Goal: Task Accomplishment & Management: Manage account settings

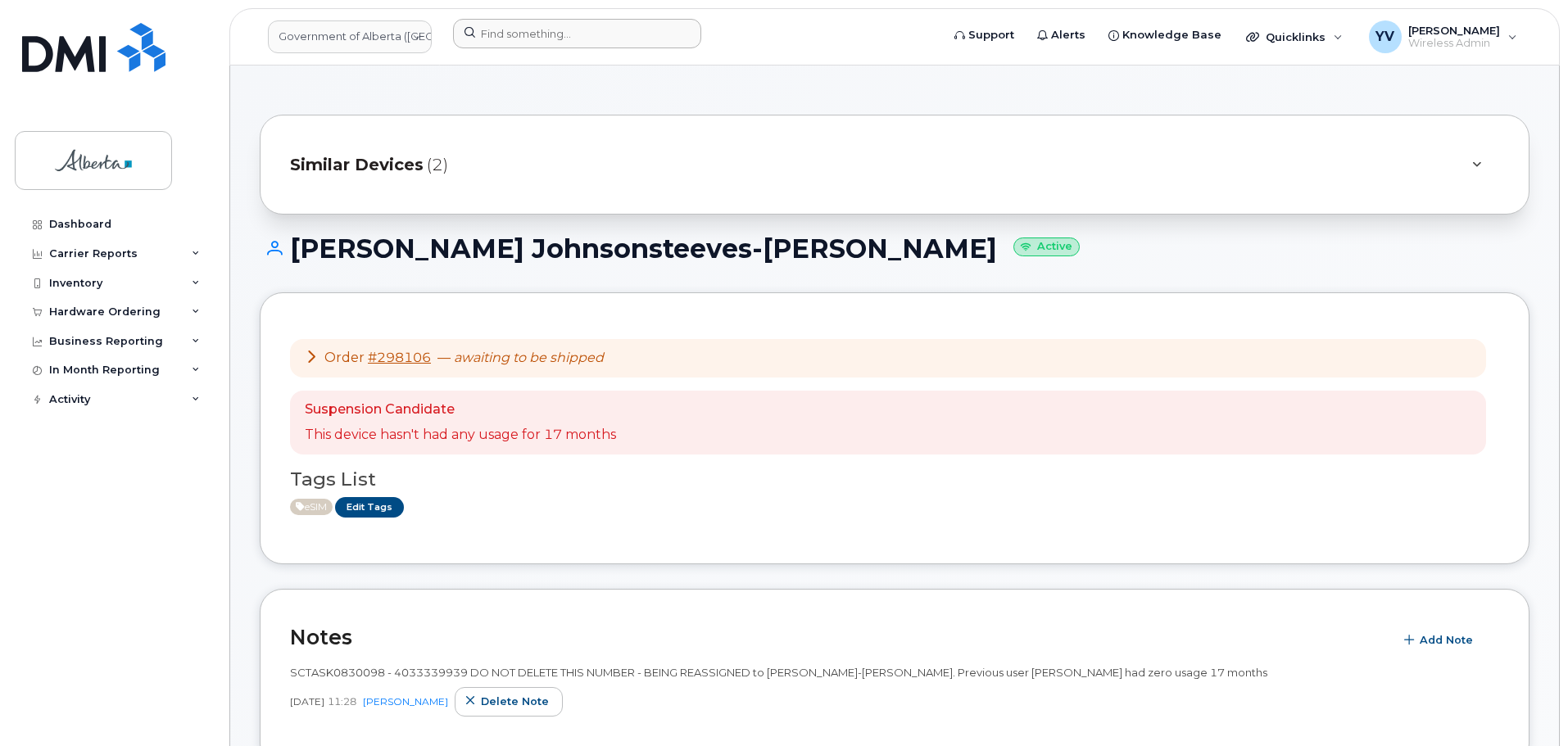
scroll to position [434, 0]
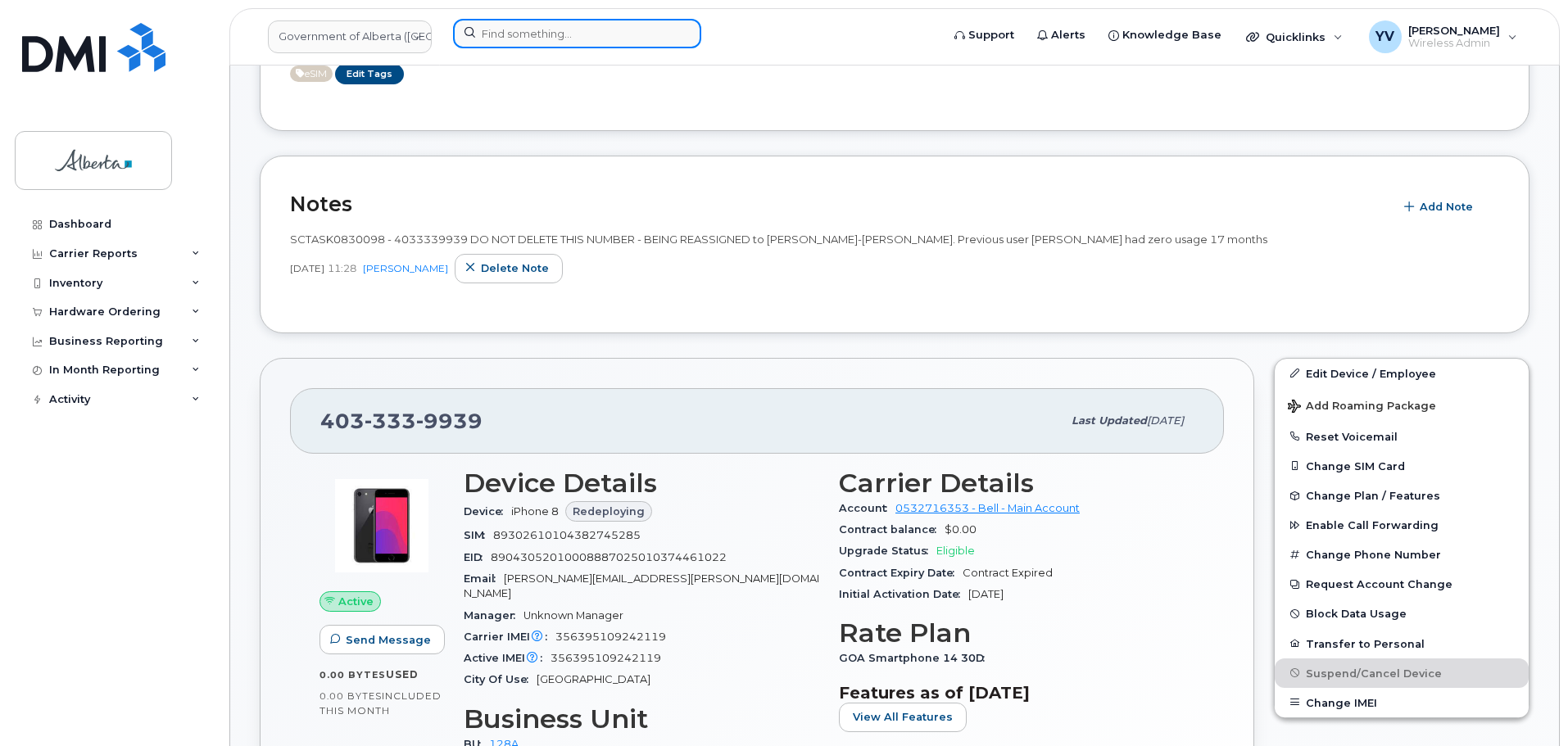
click at [479, 34] on input at bounding box center [577, 33] width 248 height 30
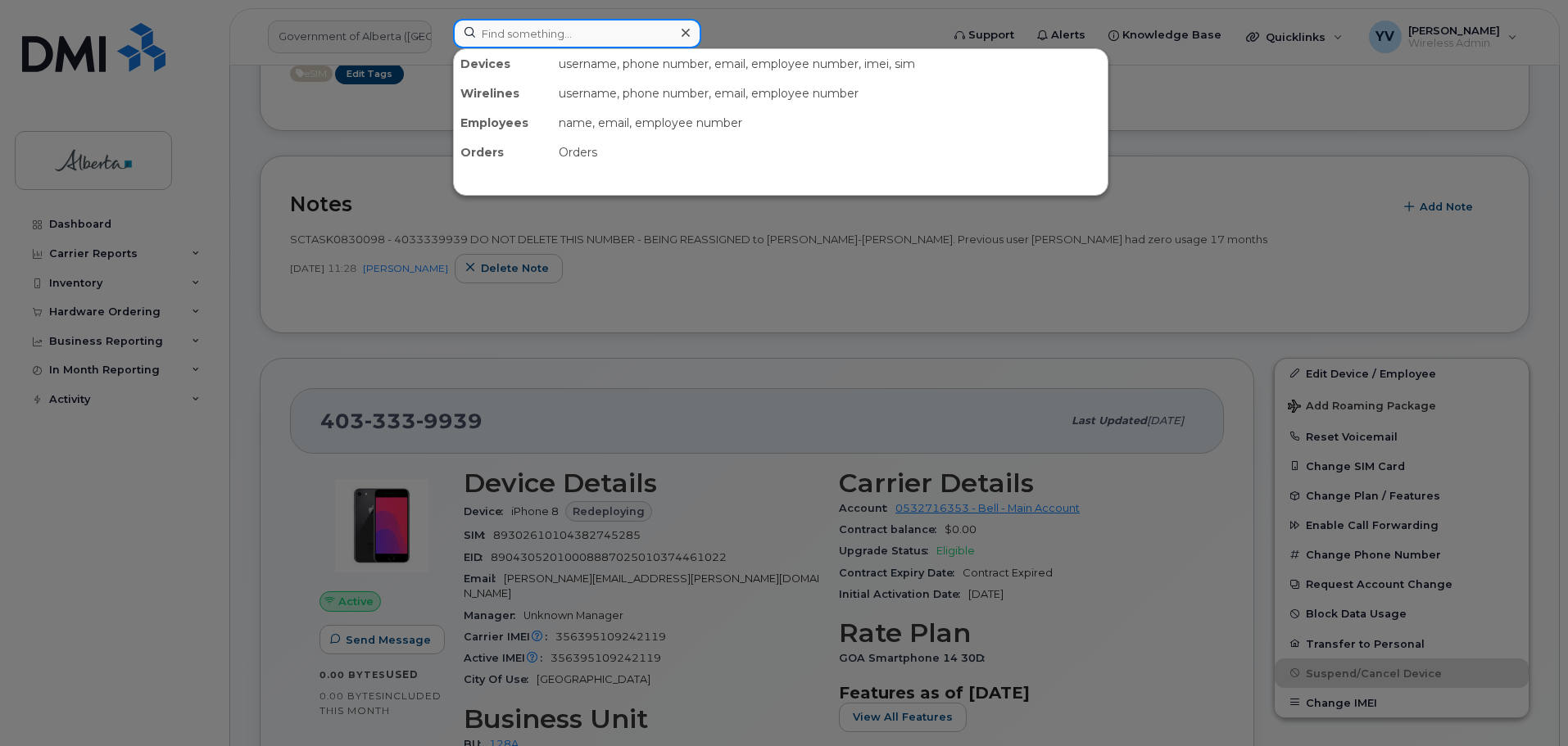
paste input "[PERSON_NAME]"
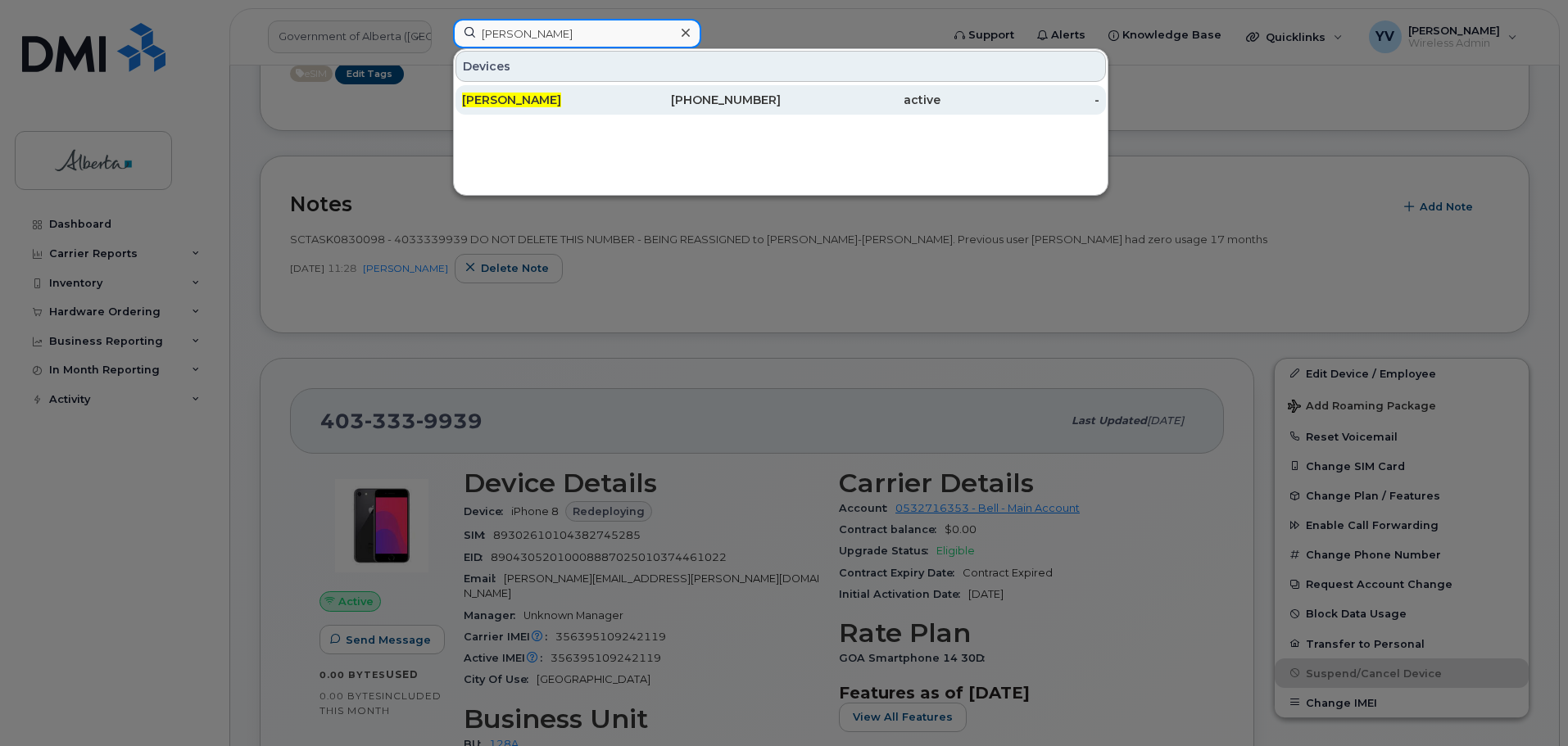
type input "[PERSON_NAME]"
click at [747, 94] on div "587-989-3507" at bounding box center [702, 100] width 160 height 16
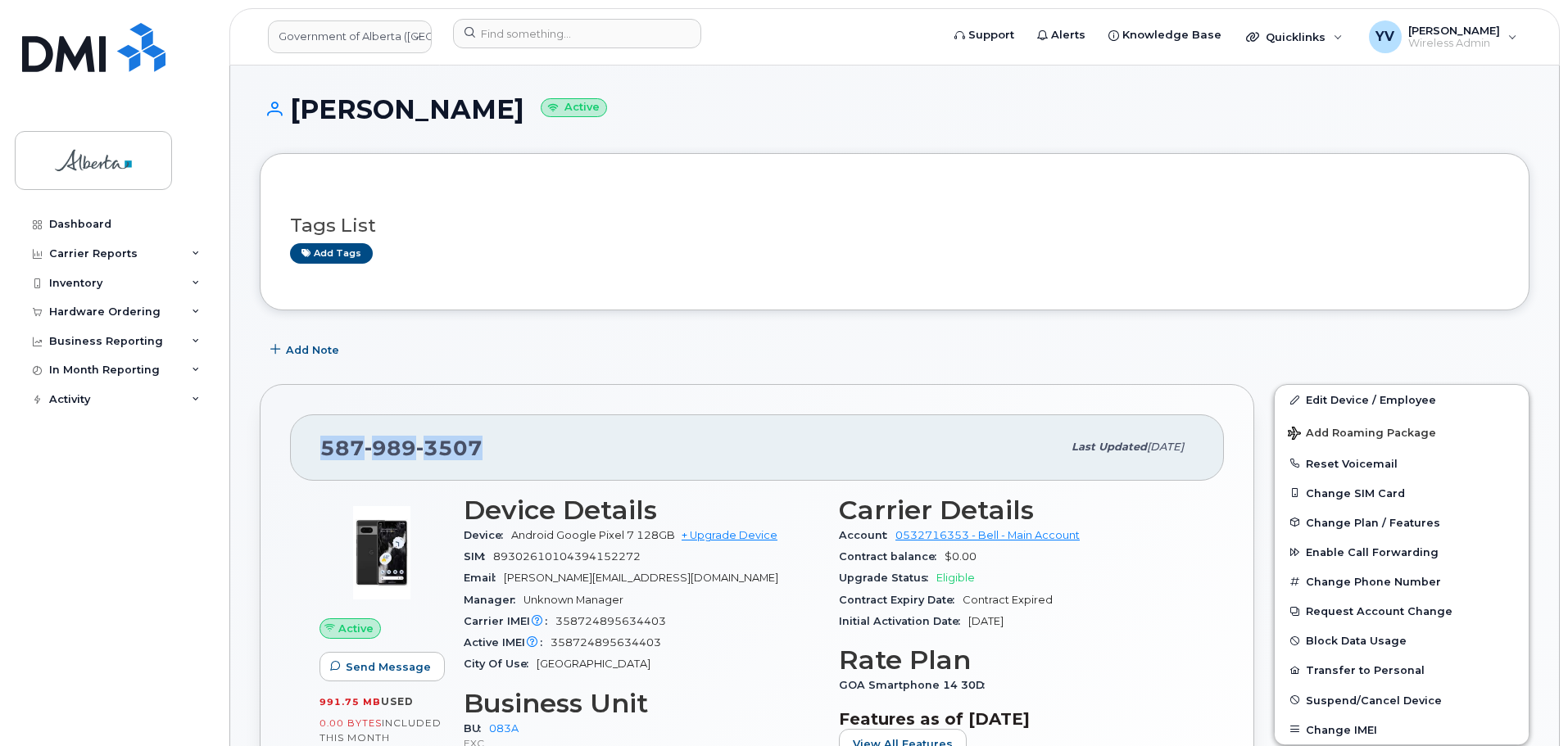
drag, startPoint x: 481, startPoint y: 442, endPoint x: 319, endPoint y: 447, distance: 162.1
click at [319, 447] on div "587 989 3507 Last updated Jul 25, 2025" at bounding box center [757, 447] width 934 height 65
copy span "587 989 3507"
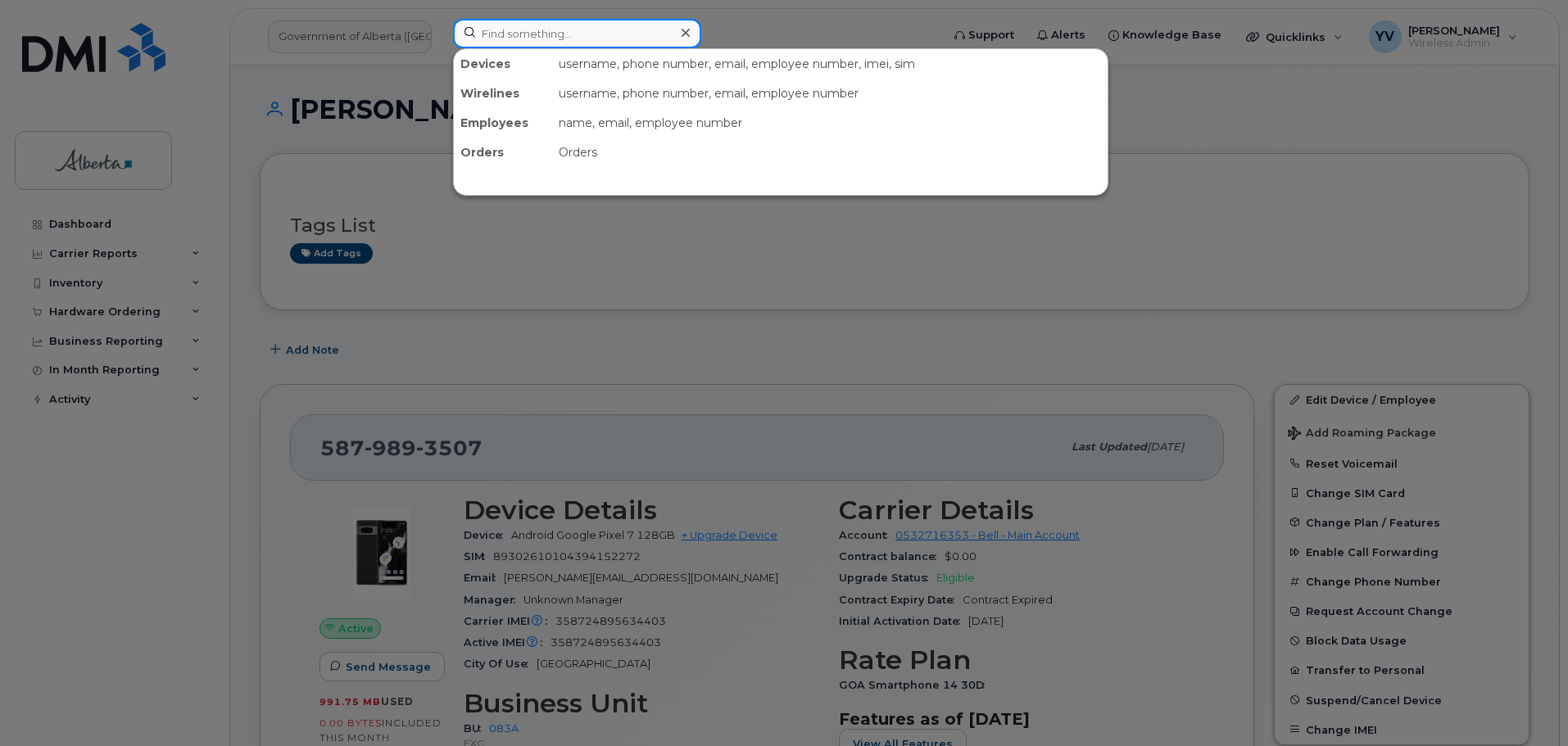
click at [494, 34] on input at bounding box center [577, 33] width 248 height 30
paste input "Jeanine Hilman"
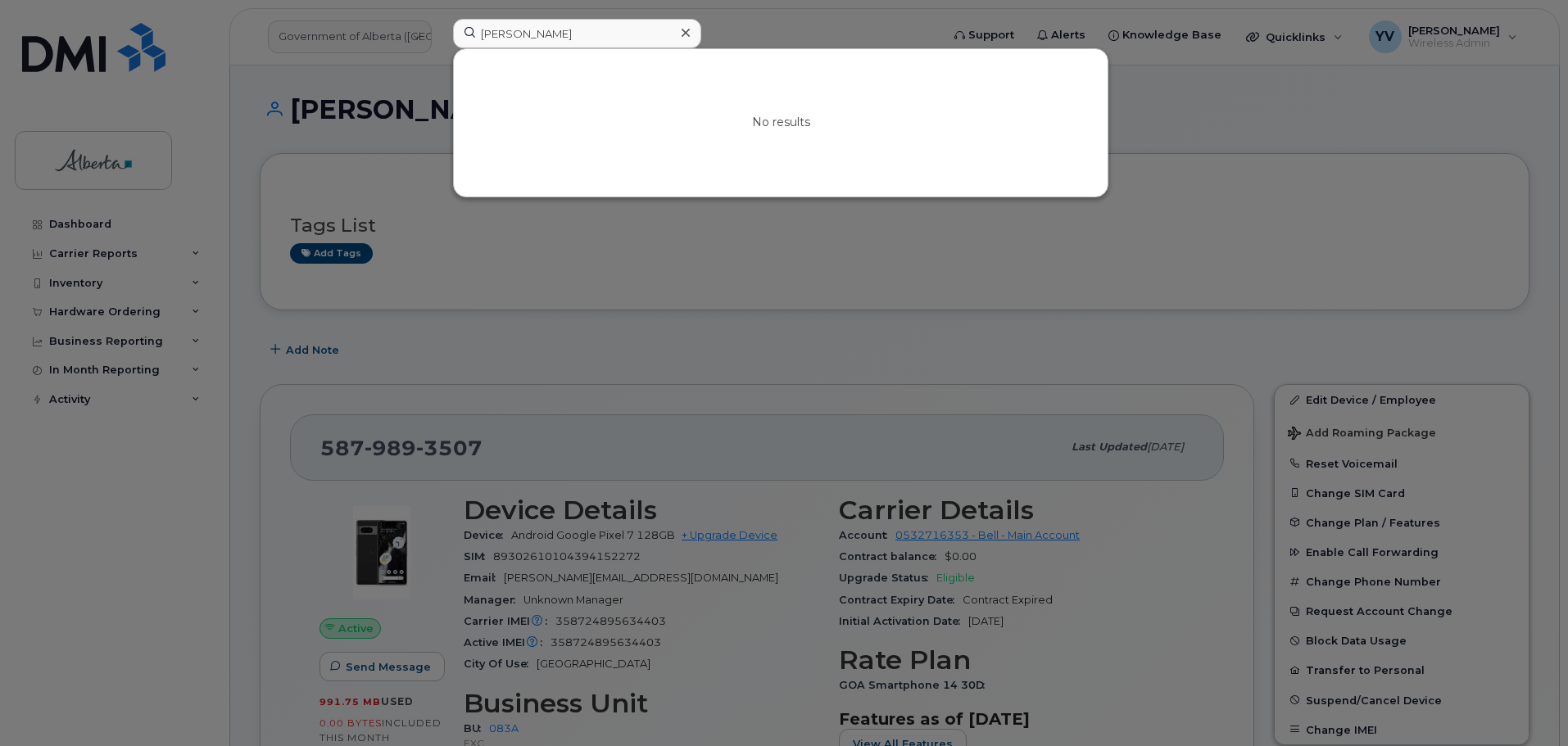
click at [1202, 174] on div at bounding box center [784, 373] width 1568 height 746
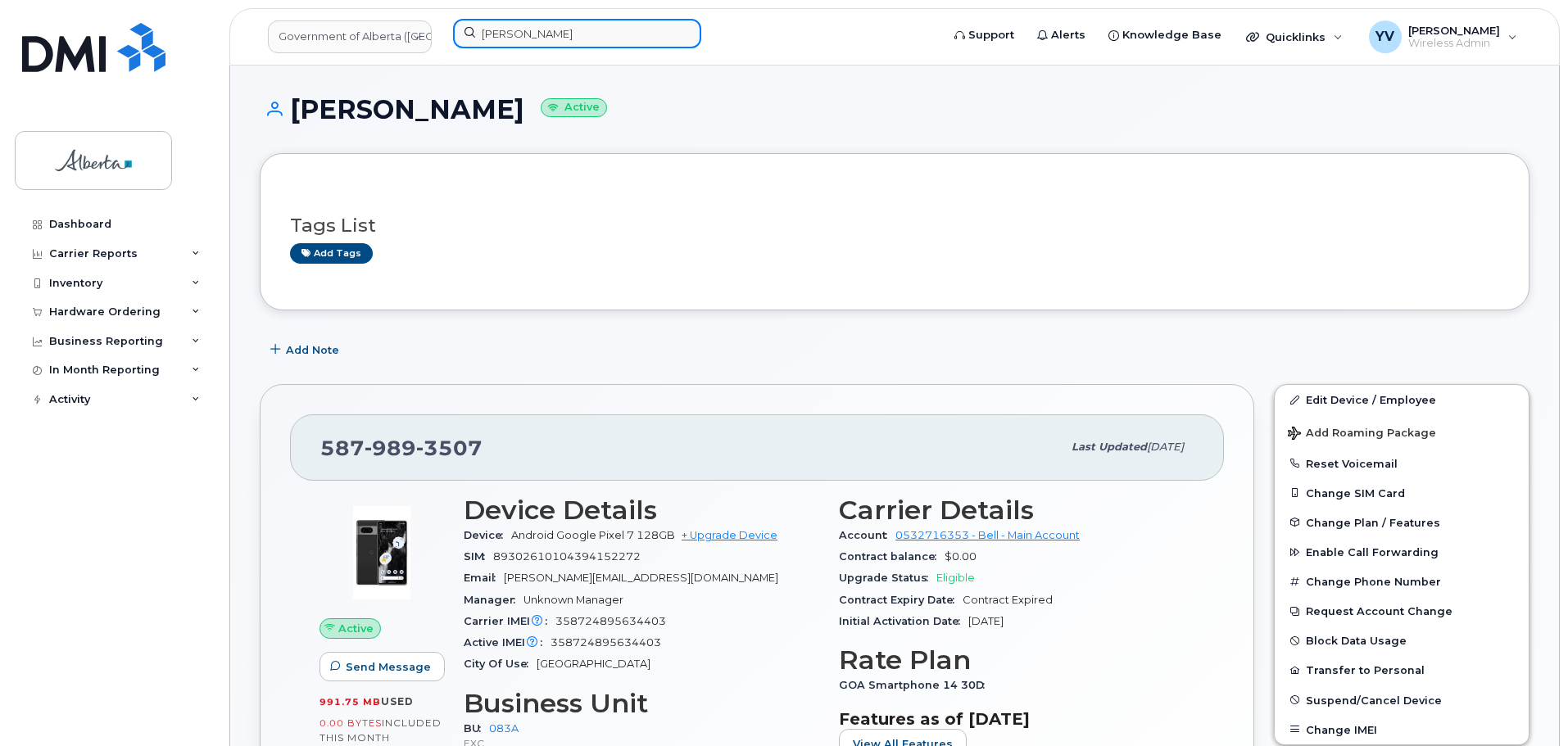
click at [520, 30] on input "Jeanine Hilman" at bounding box center [577, 33] width 248 height 30
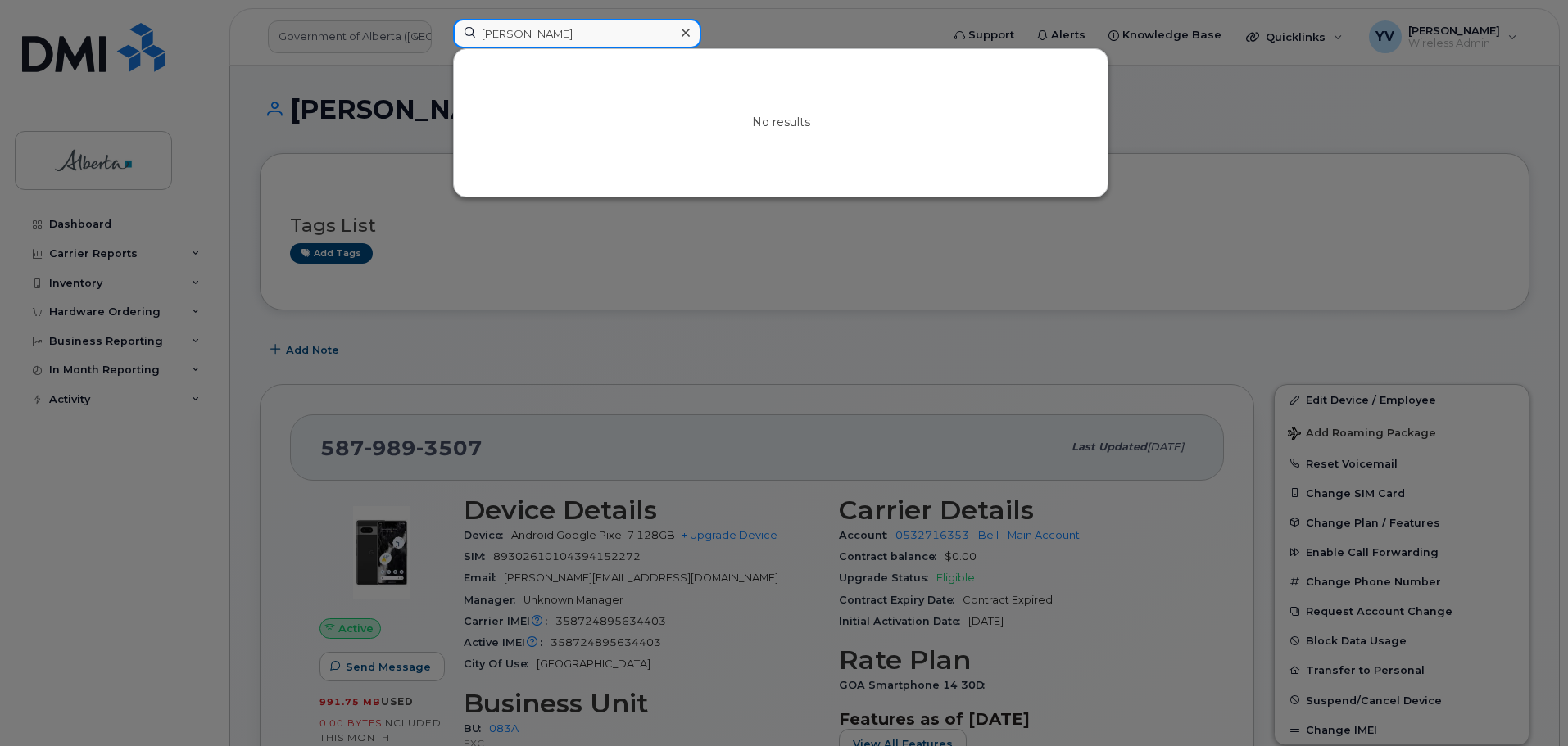
paste input "Aaron Rose"
type input "JeanineAaron Rose Hilman"
drag, startPoint x: 632, startPoint y: 34, endPoint x: 461, endPoint y: 33, distance: 171.0
click at [461, 33] on input "JeanineAaron Rose Hilman" at bounding box center [577, 33] width 248 height 30
paste input "Aaron Rose"
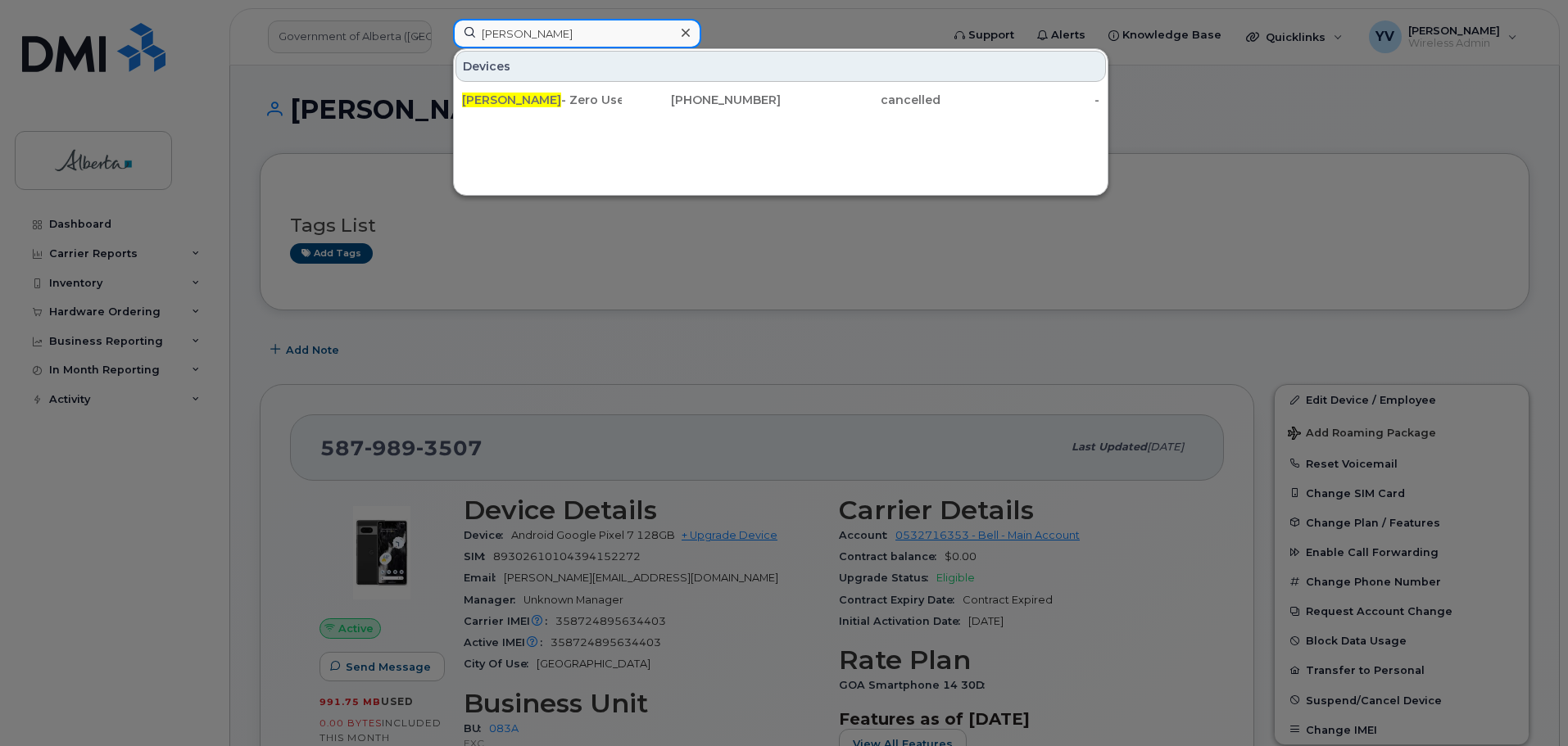
type input "Aaron Rose"
click at [1292, 122] on div at bounding box center [784, 373] width 1568 height 746
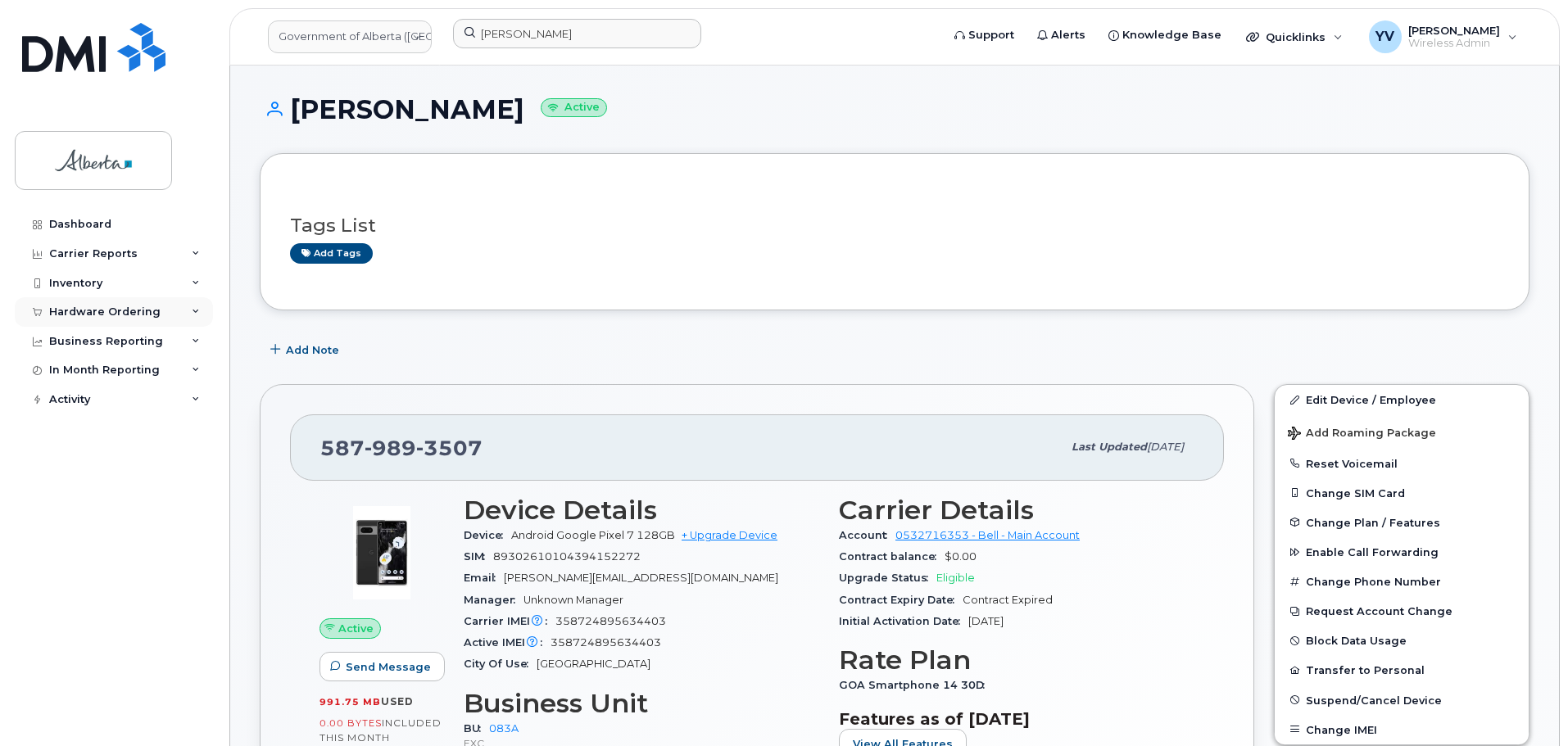
click at [87, 306] on div "Hardware Ordering" at bounding box center [105, 311] width 111 height 13
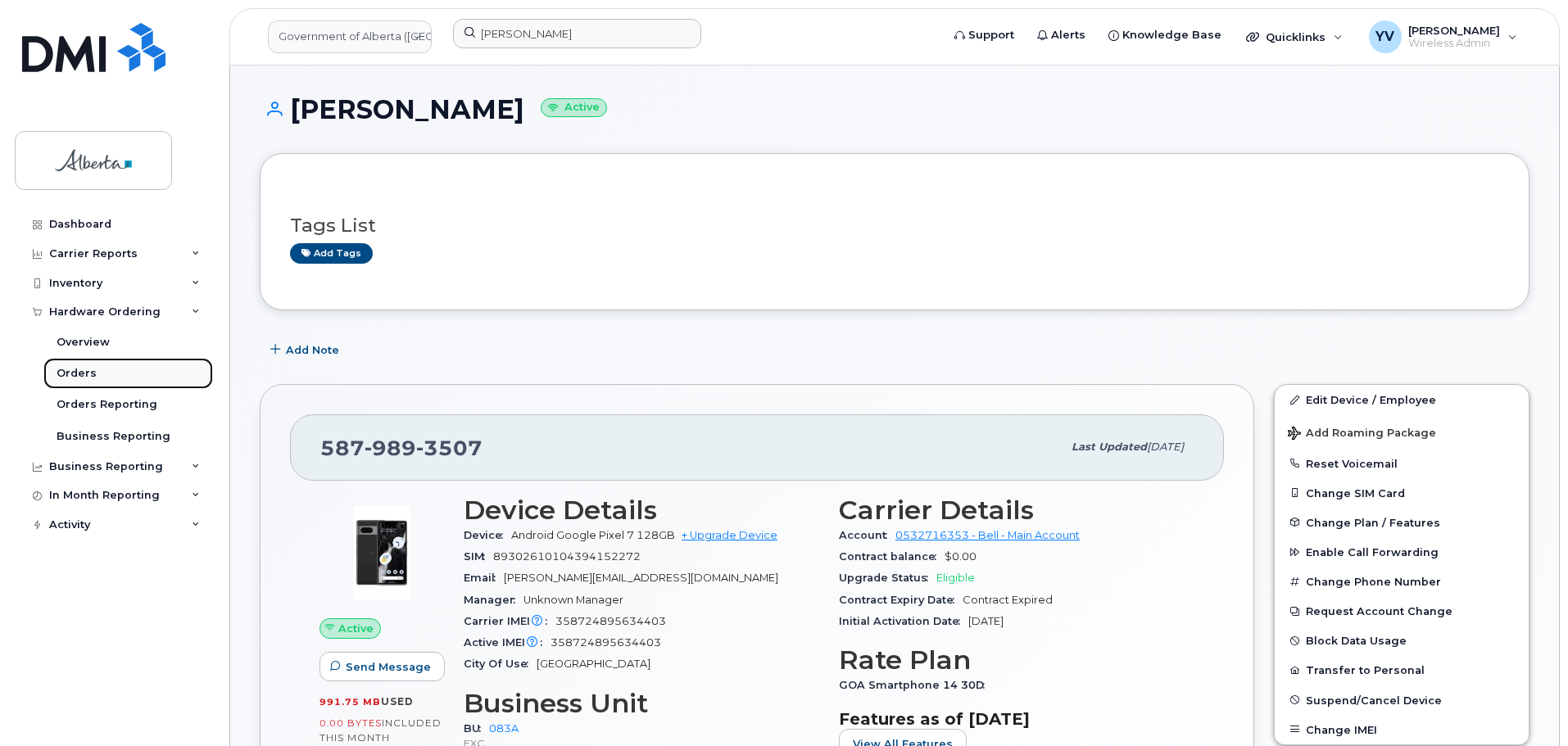
click at [72, 374] on div "Orders" at bounding box center [76, 373] width 40 height 14
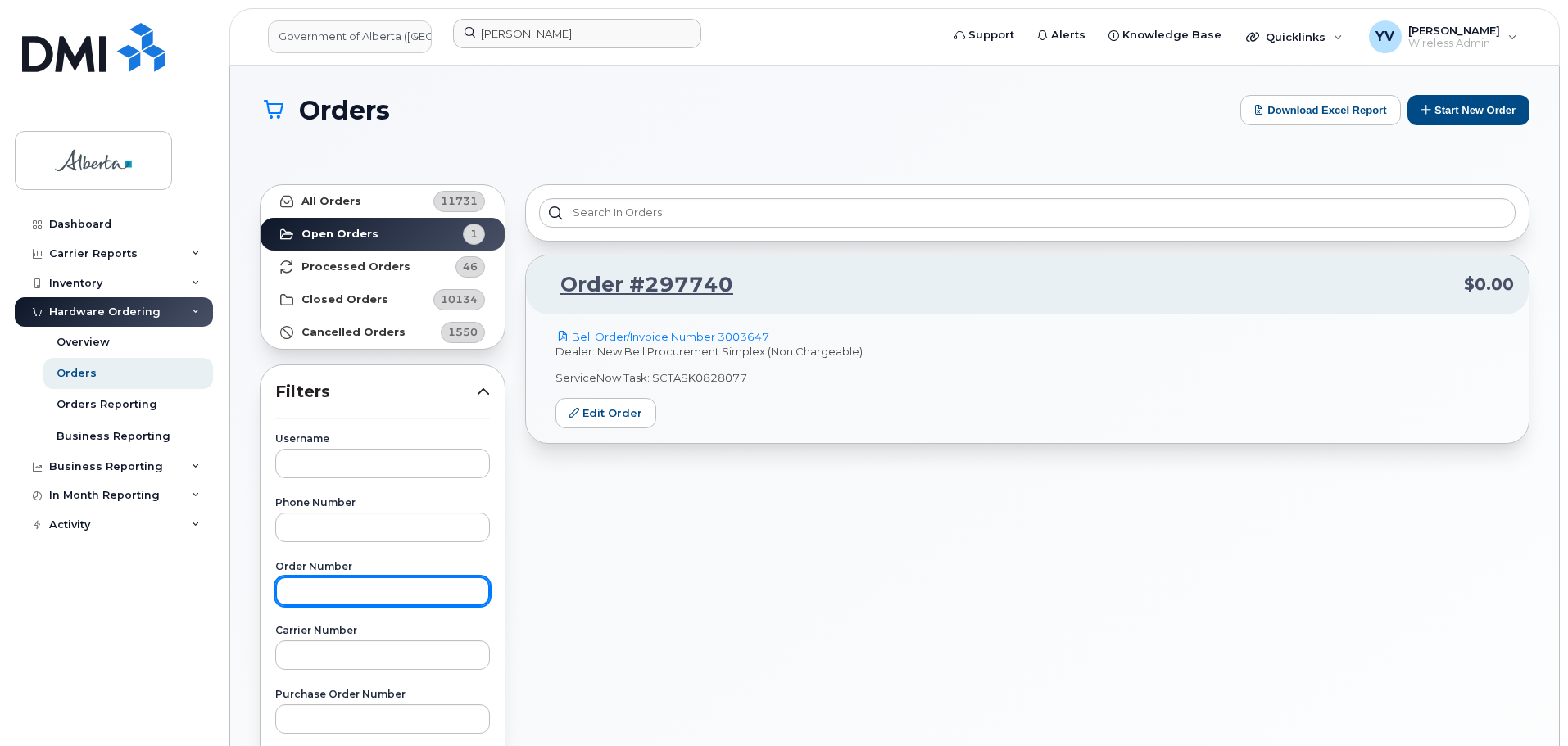
click at [305, 590] on input "text" at bounding box center [383, 591] width 214 height 30
paste input "297915"
type input "297915"
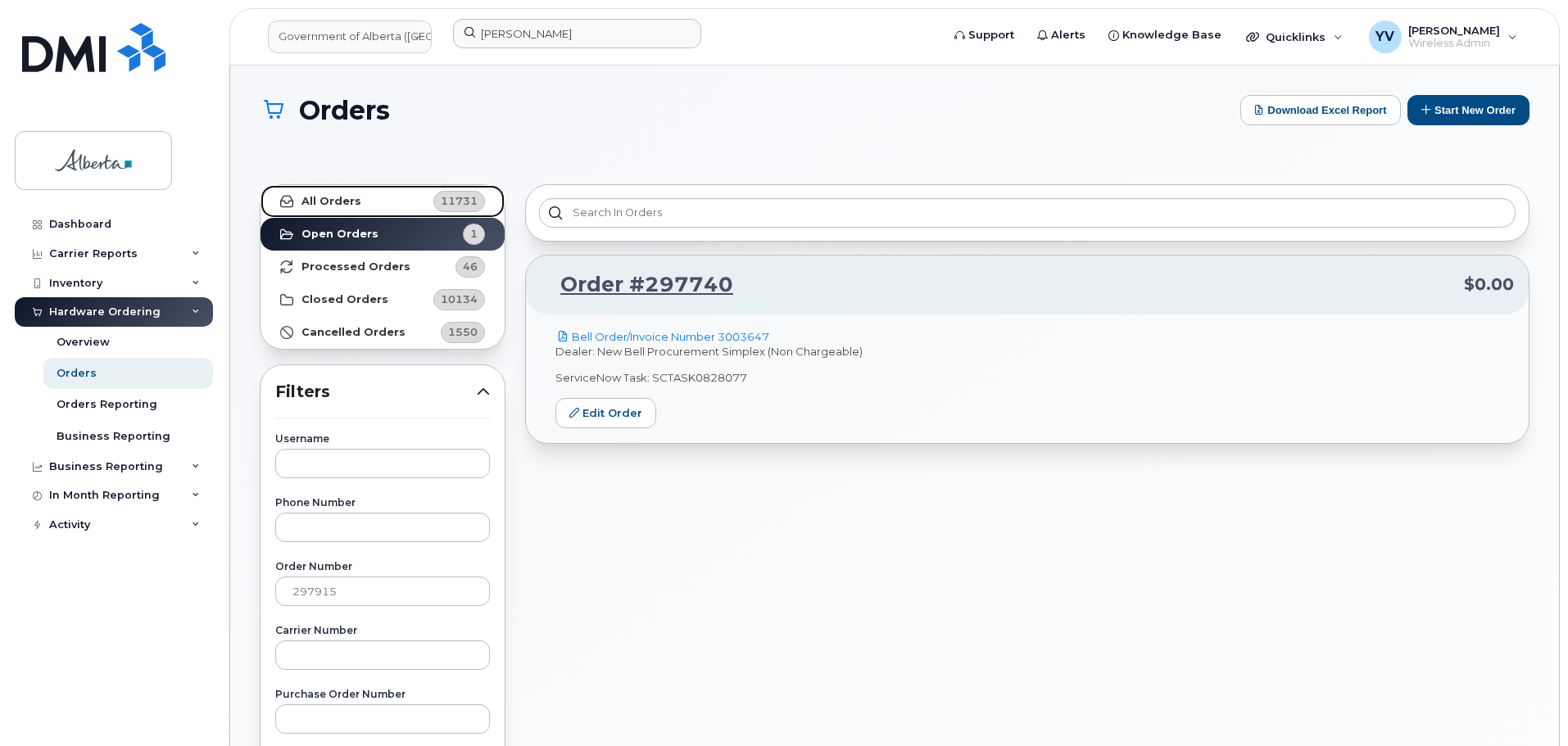
click at [326, 195] on strong "All Orders" at bounding box center [331, 201] width 60 height 13
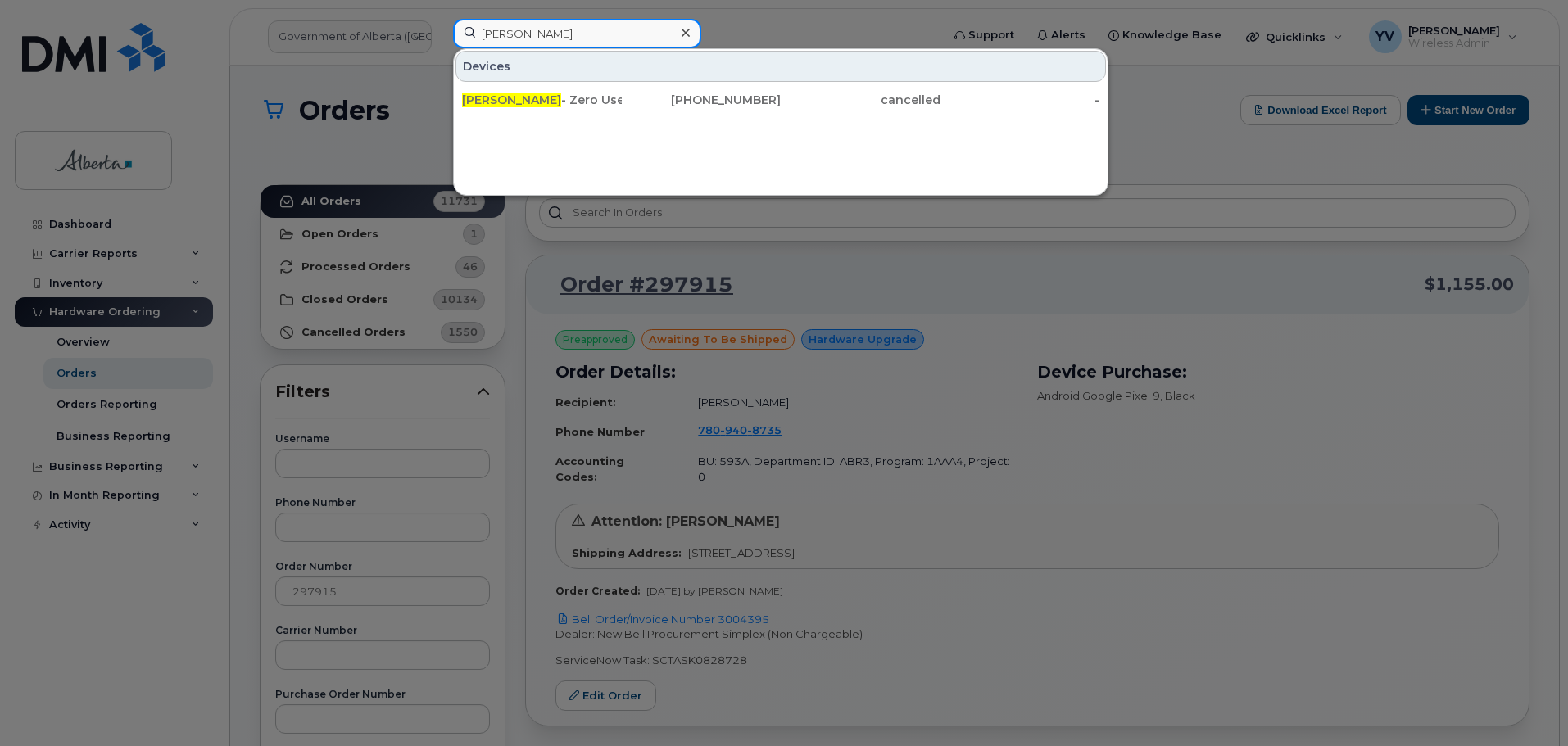
click at [503, 33] on input "Aaron Rose" at bounding box center [577, 33] width 248 height 30
drag, startPoint x: 551, startPoint y: 34, endPoint x: 469, endPoint y: 36, distance: 82.0
click at [469, 36] on input "Aaron Rose" at bounding box center [577, 33] width 248 height 30
paste input "5879853998"
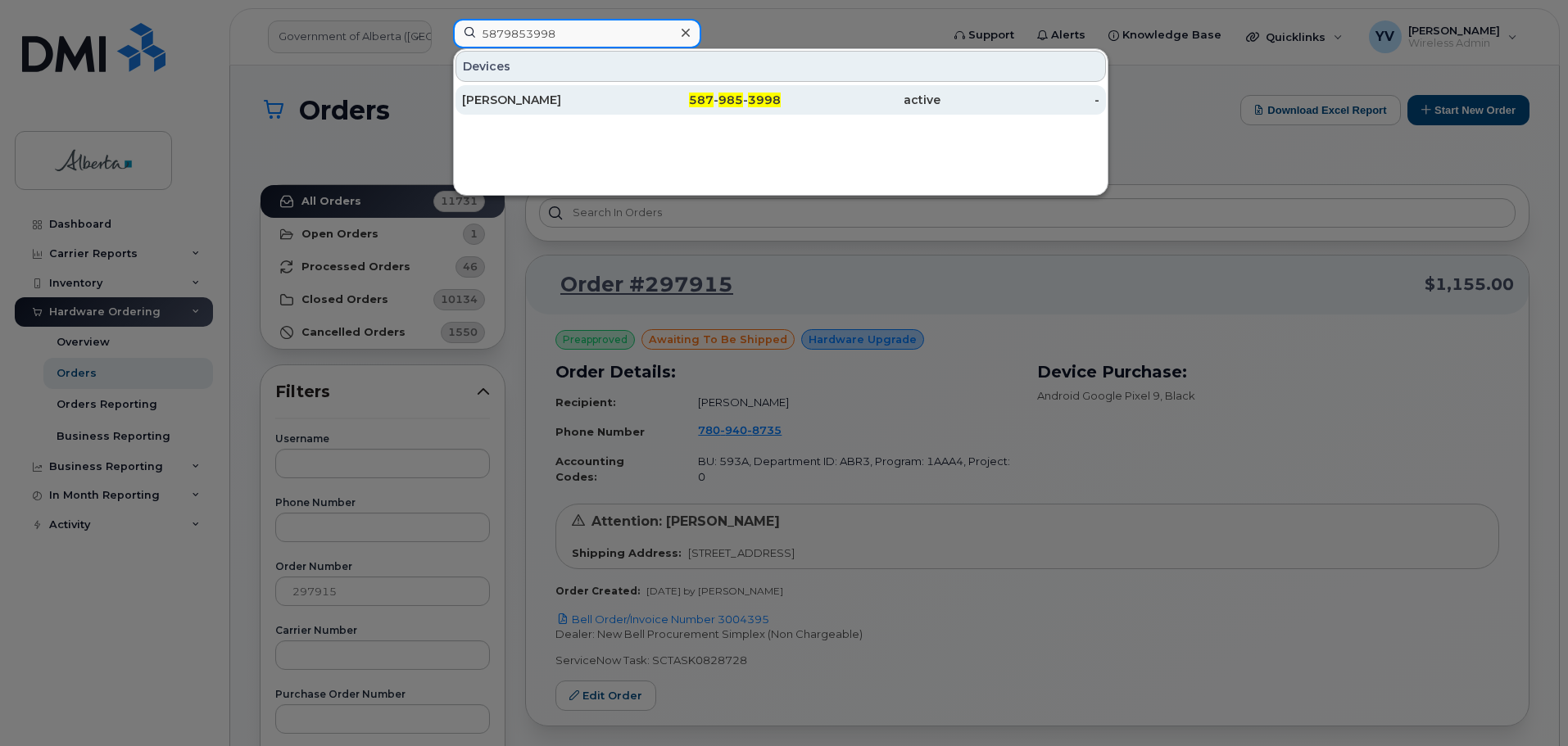
type input "5879853998"
click at [724, 97] on span "985" at bounding box center [730, 100] width 25 height 14
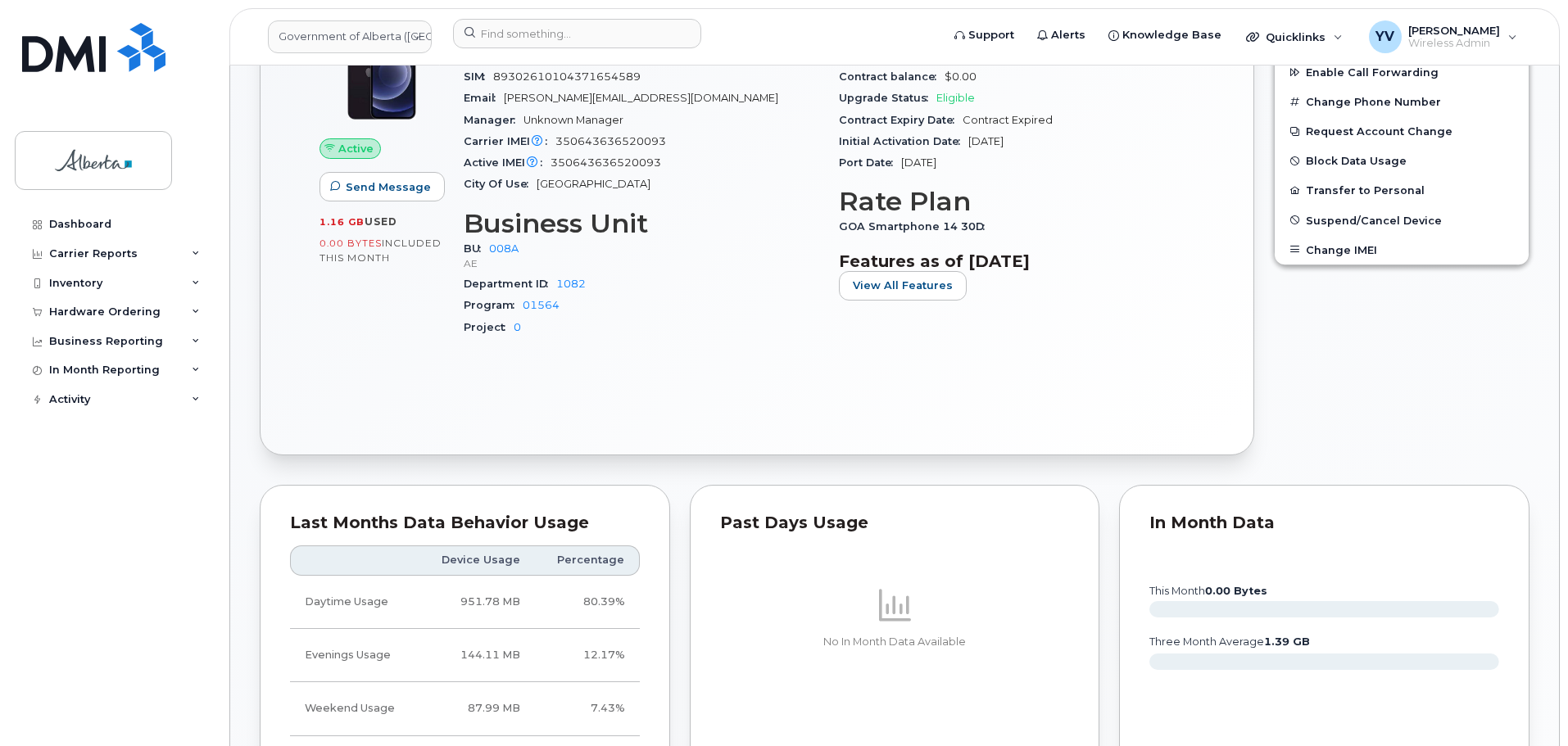
scroll to position [63, 0]
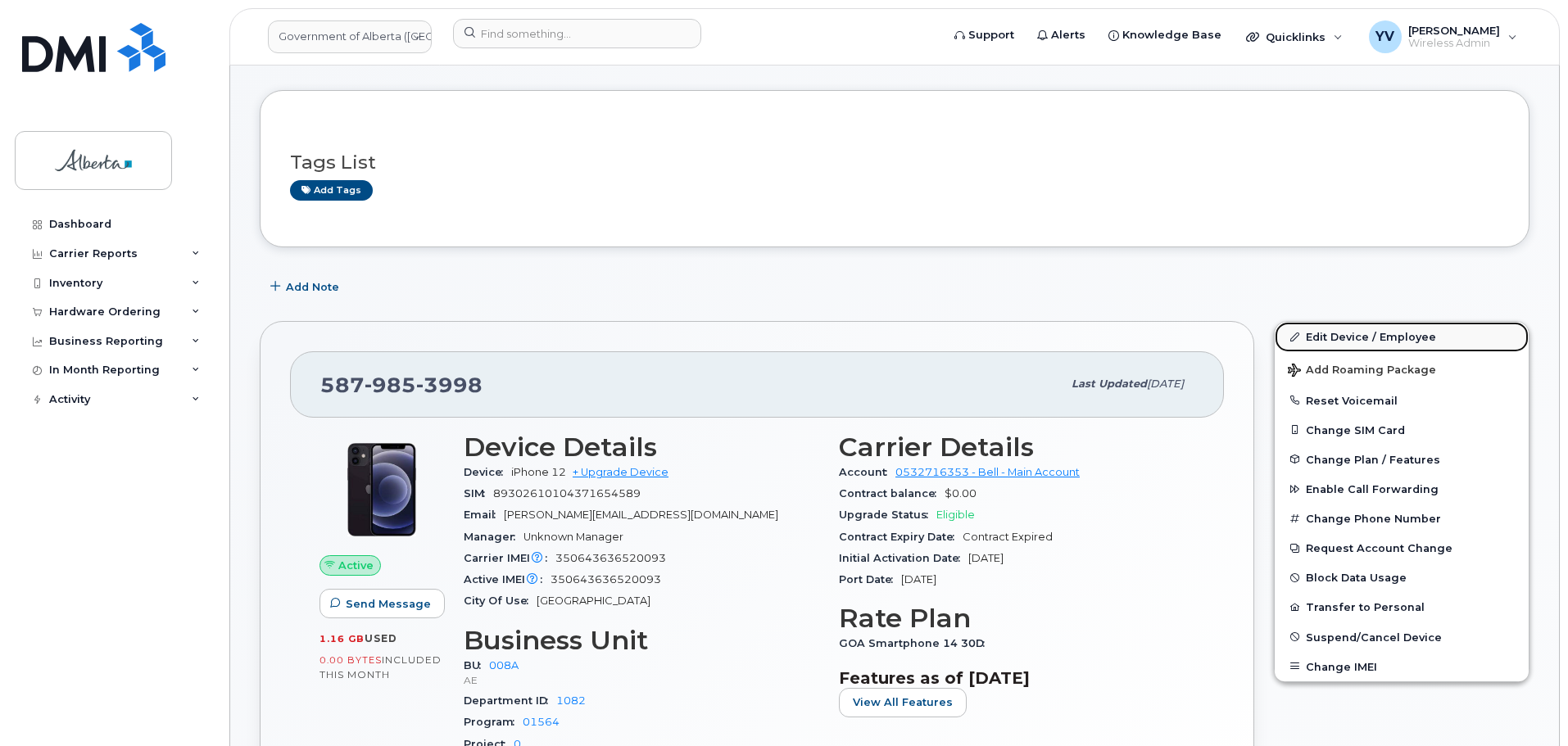
click at [1346, 331] on link "Edit Device / Employee" at bounding box center [1401, 337] width 254 height 30
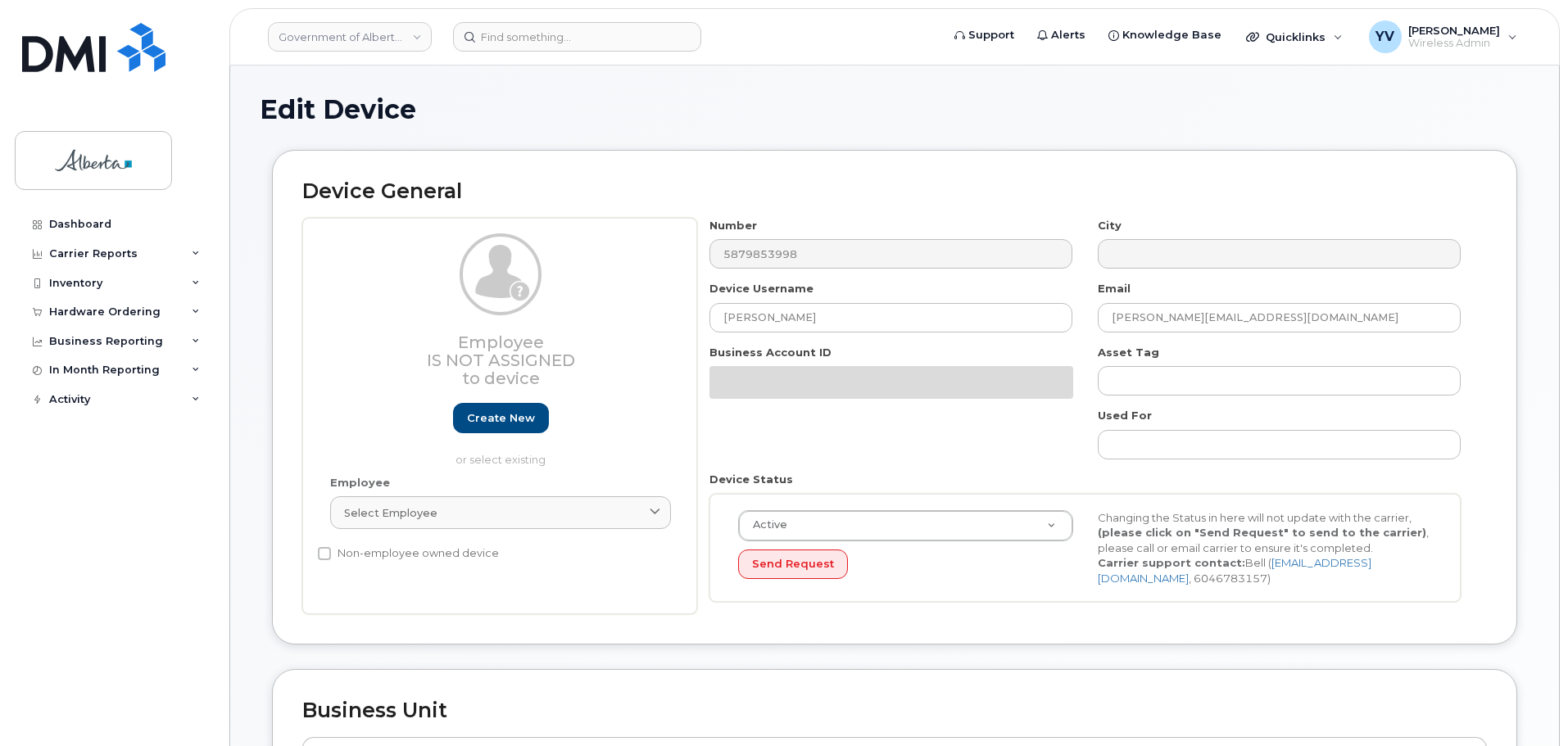
select select "4749737"
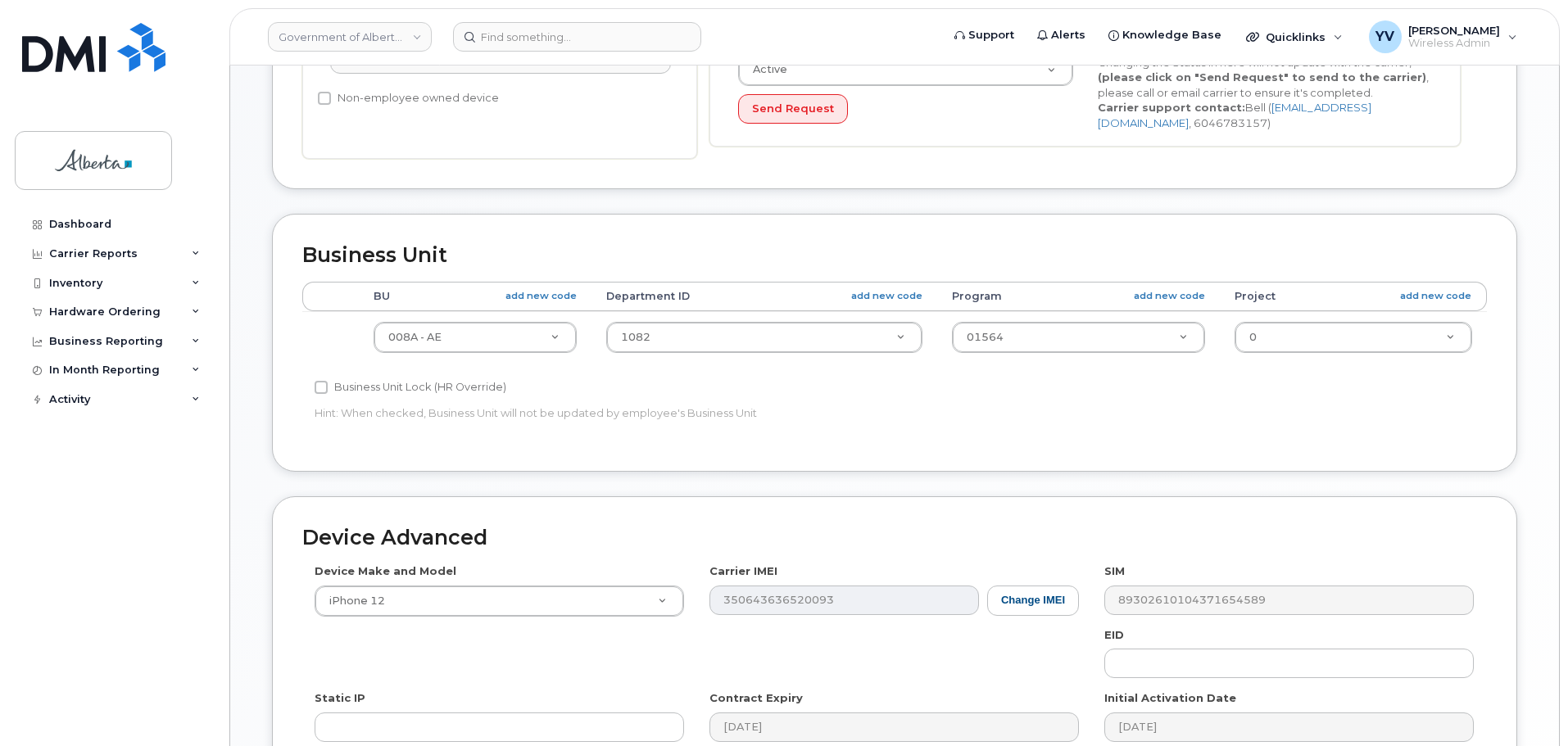
scroll to position [464, 0]
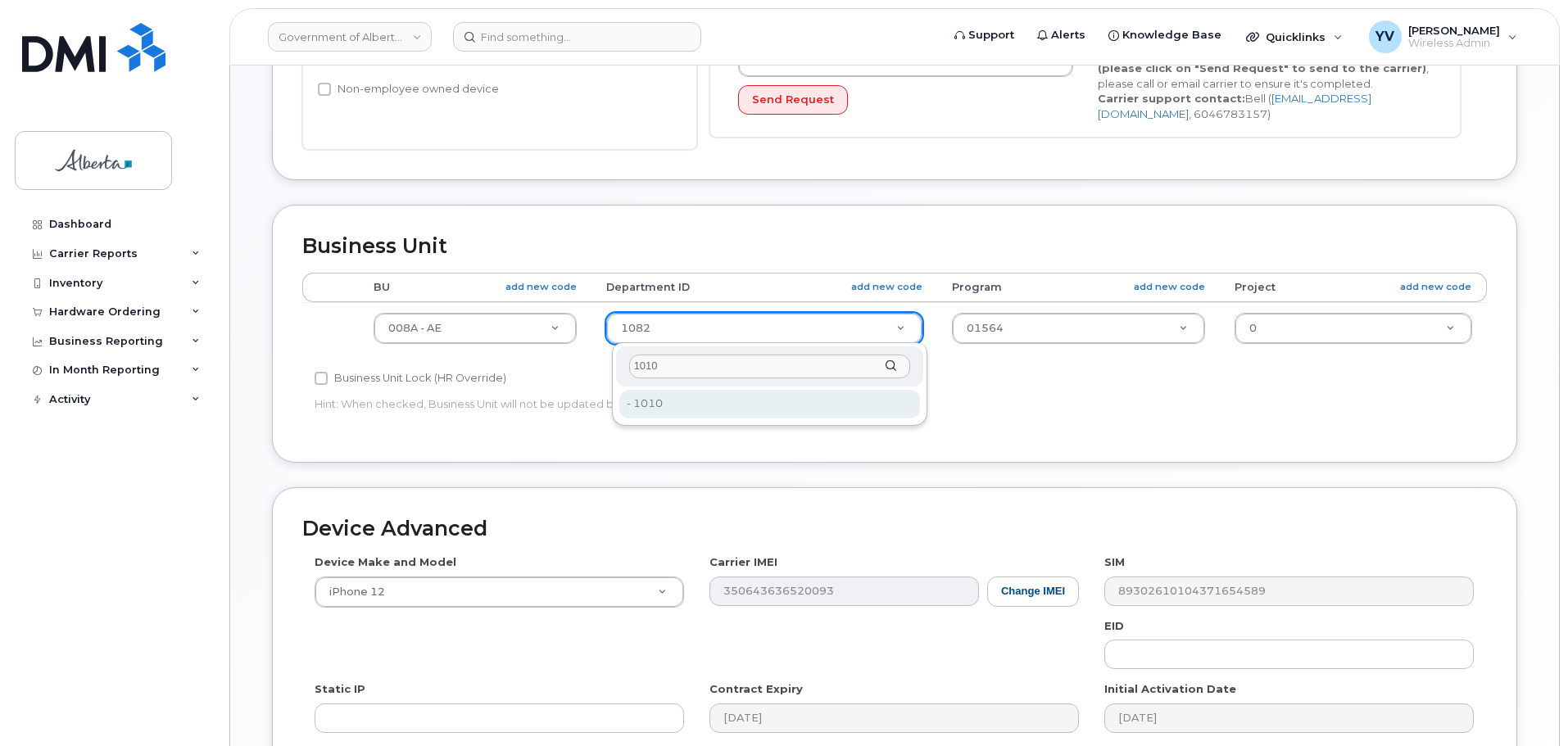
type input "1010"
type input "4752472"
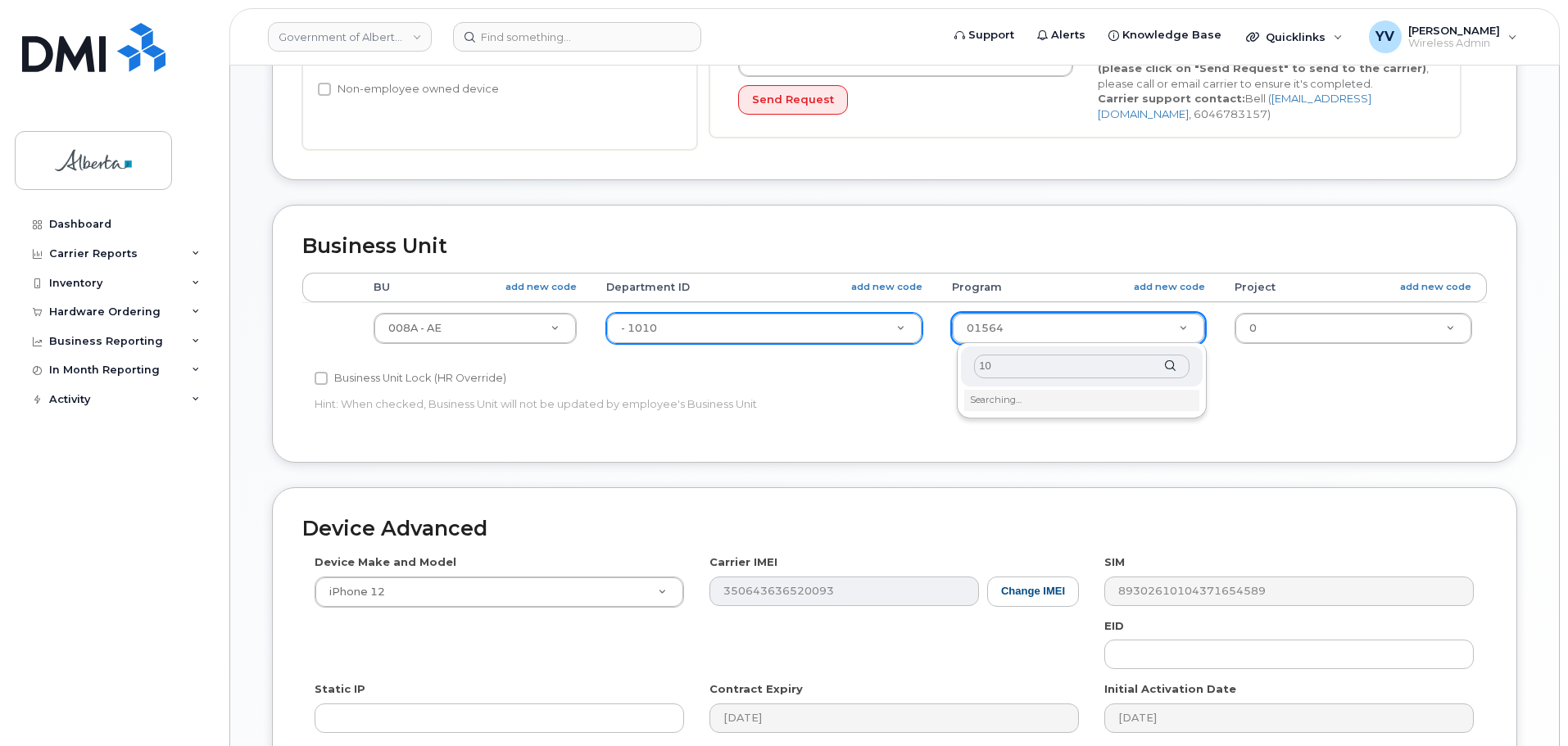
type input "1"
type input "01560"
type input "4753473"
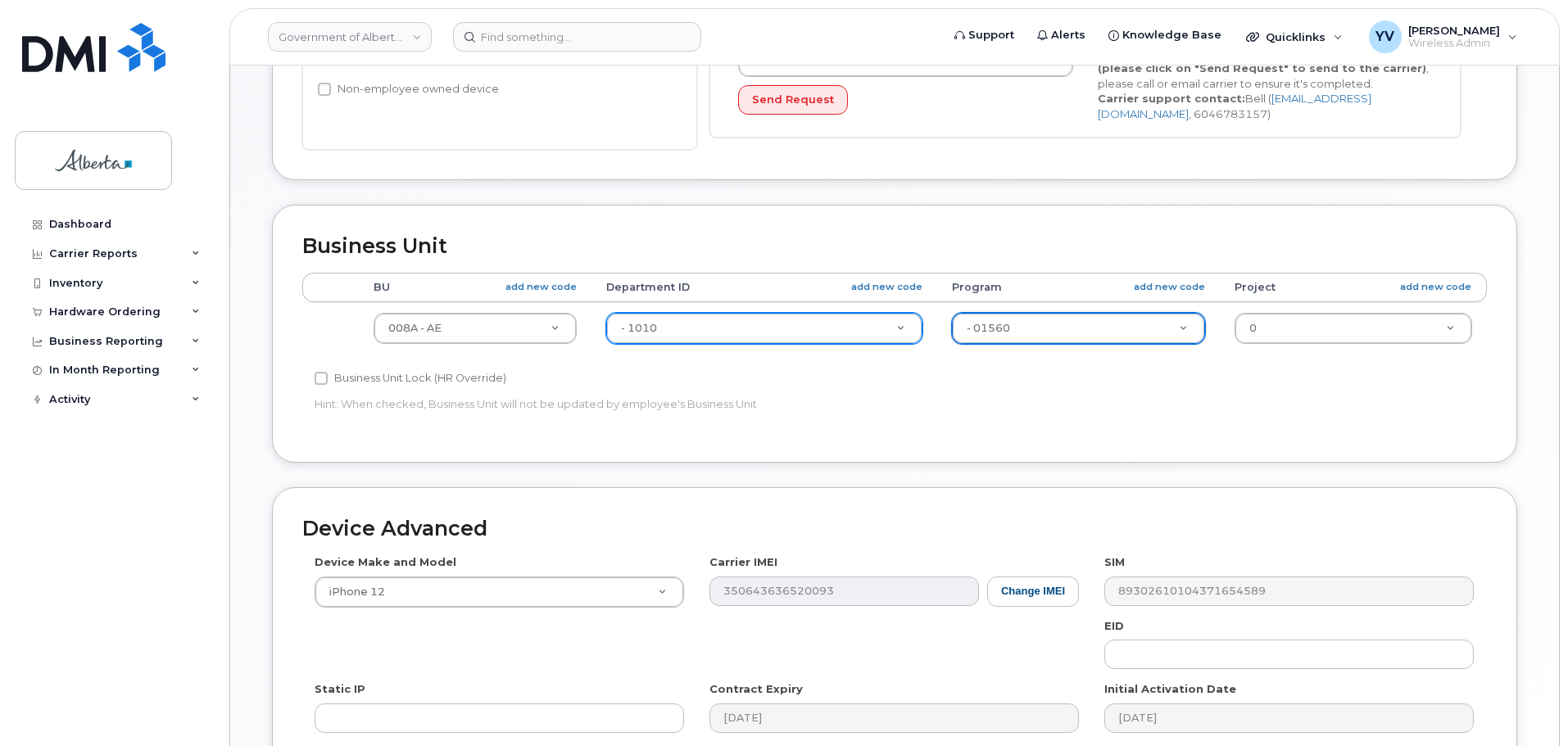
scroll to position [694, 0]
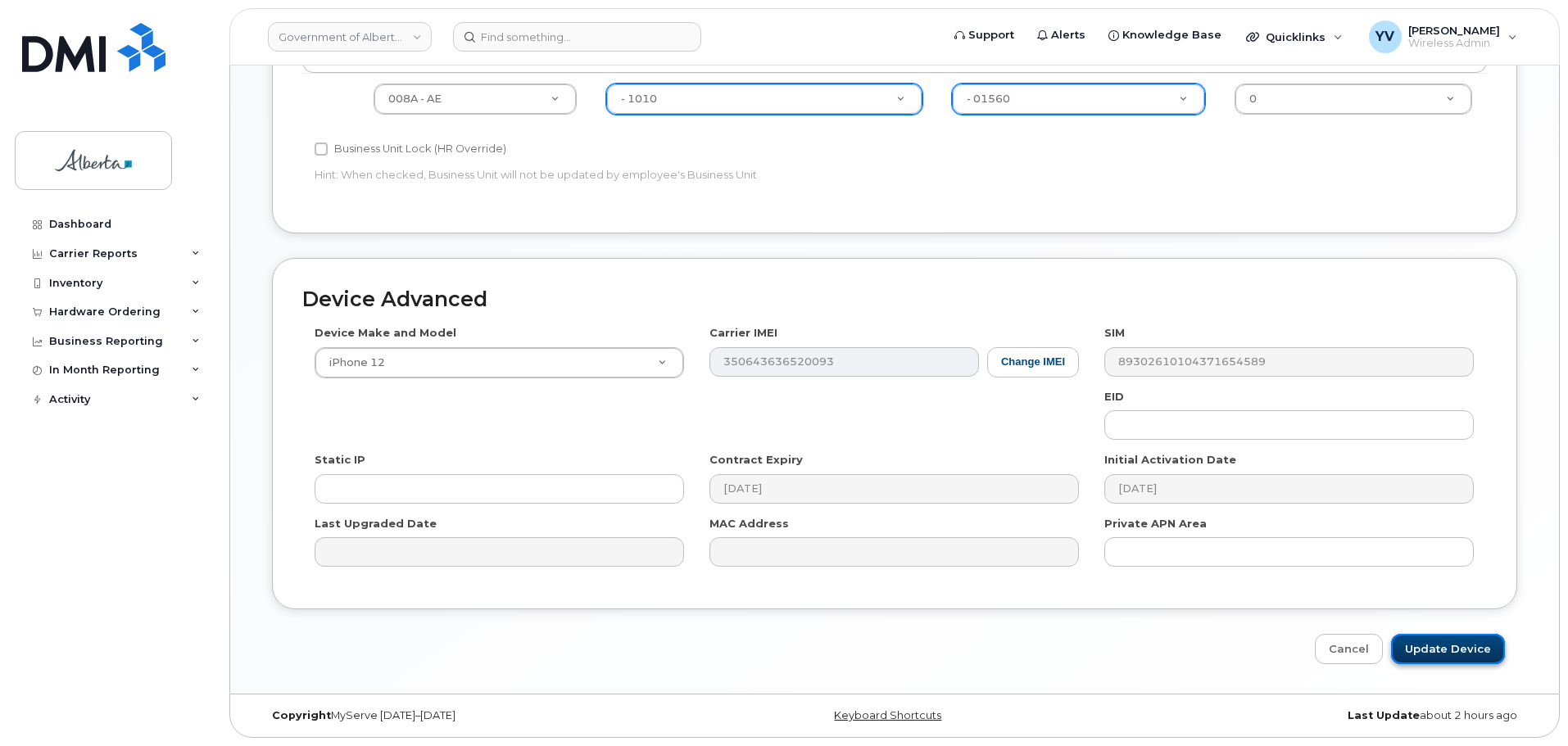
click at [1473, 648] on input "Update Device" at bounding box center [1448, 650] width 114 height 31
type input "Saving..."
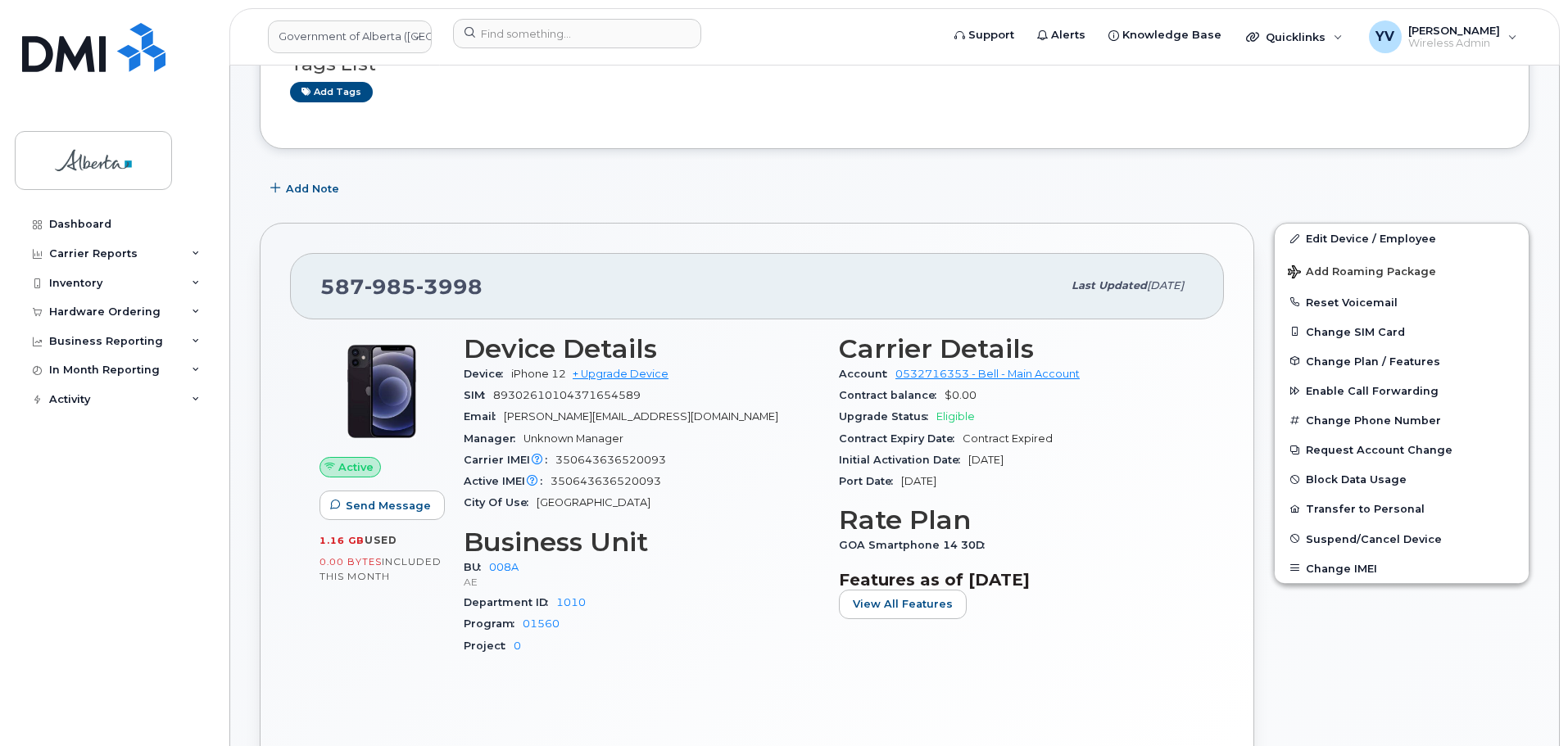
scroll to position [174, 0]
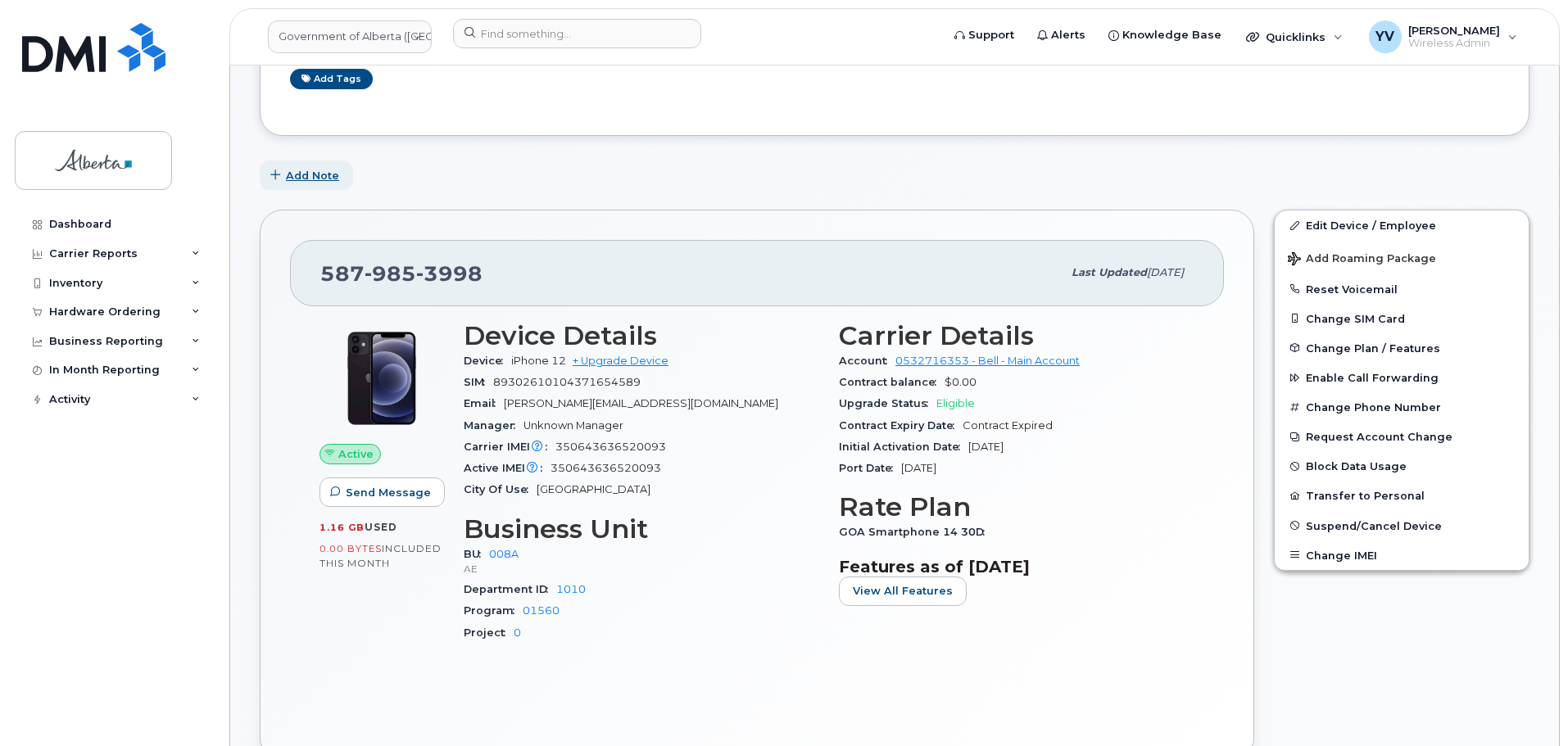
click at [306, 172] on span "Add Note" at bounding box center [312, 175] width 54 height 15
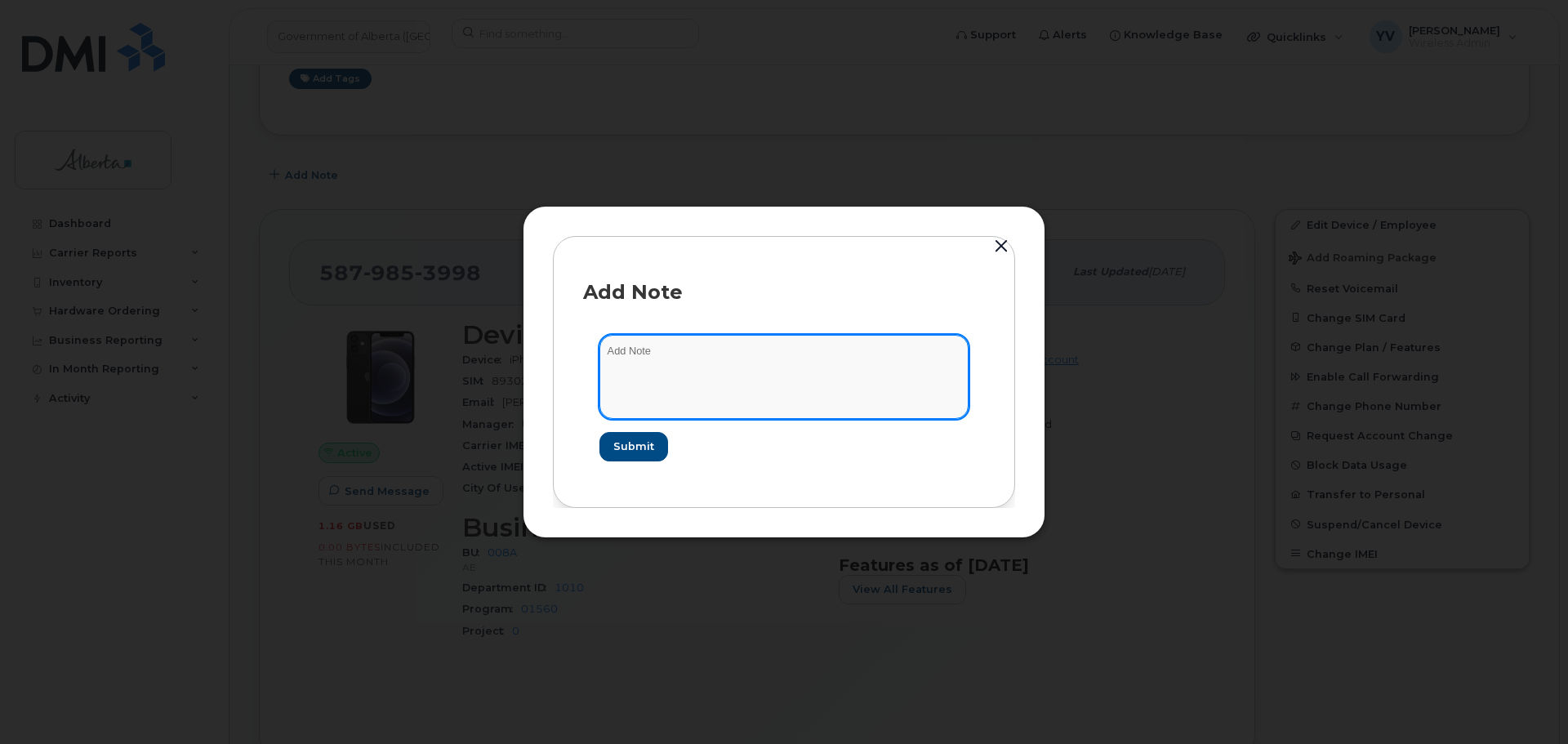
click at [622, 350] on textarea at bounding box center [784, 377] width 369 height 83
paste textarea "SCTASK0833523"
paste textarea "Plan User Transfer - [PERSON_NAME]"
type textarea "SCTASK0833523 Plan User Transfer - [PERSON_NAME]"
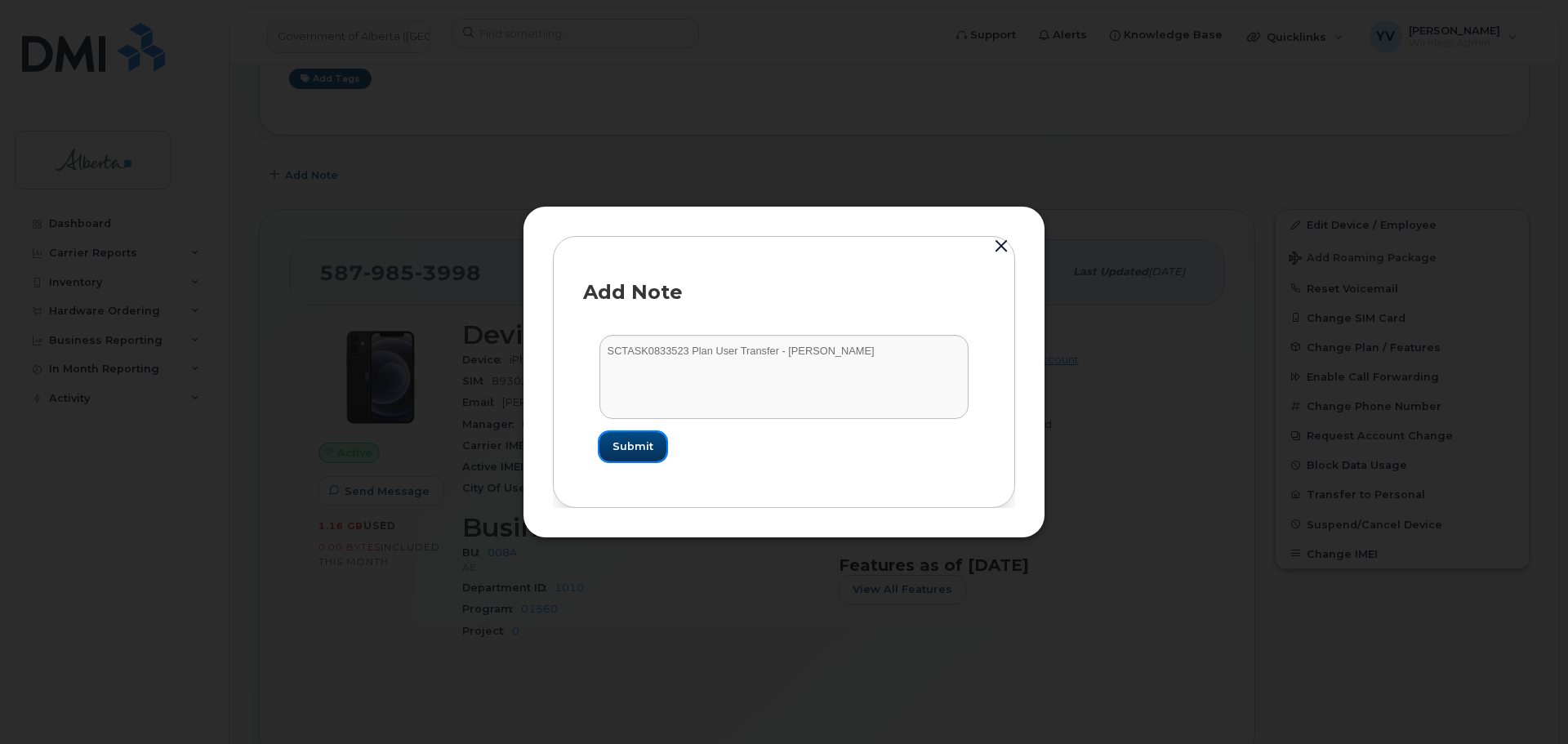
click at [630, 440] on span "Submit" at bounding box center [633, 446] width 41 height 15
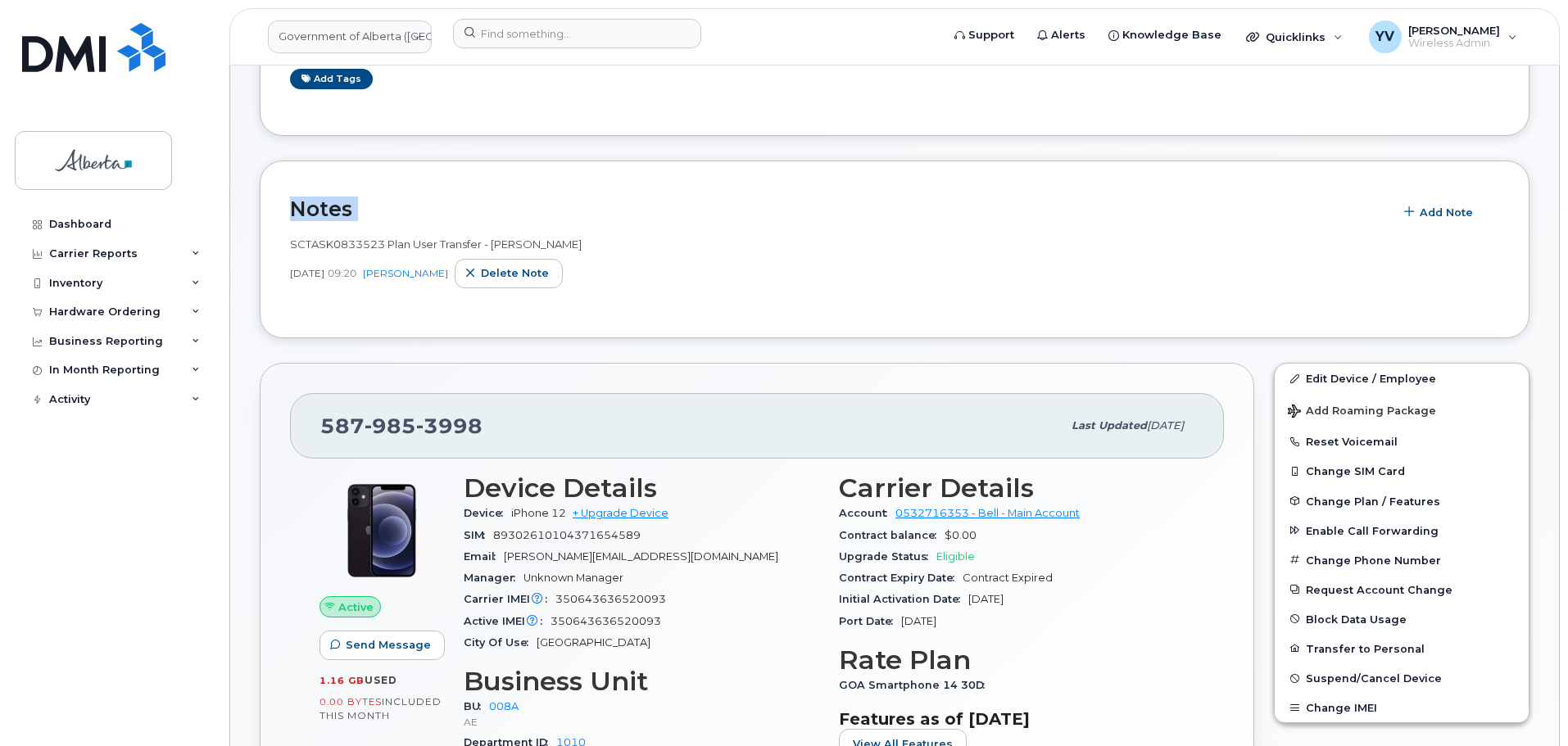
drag, startPoint x: 1562, startPoint y: 168, endPoint x: 1571, endPoint y: 60, distance: 108.4
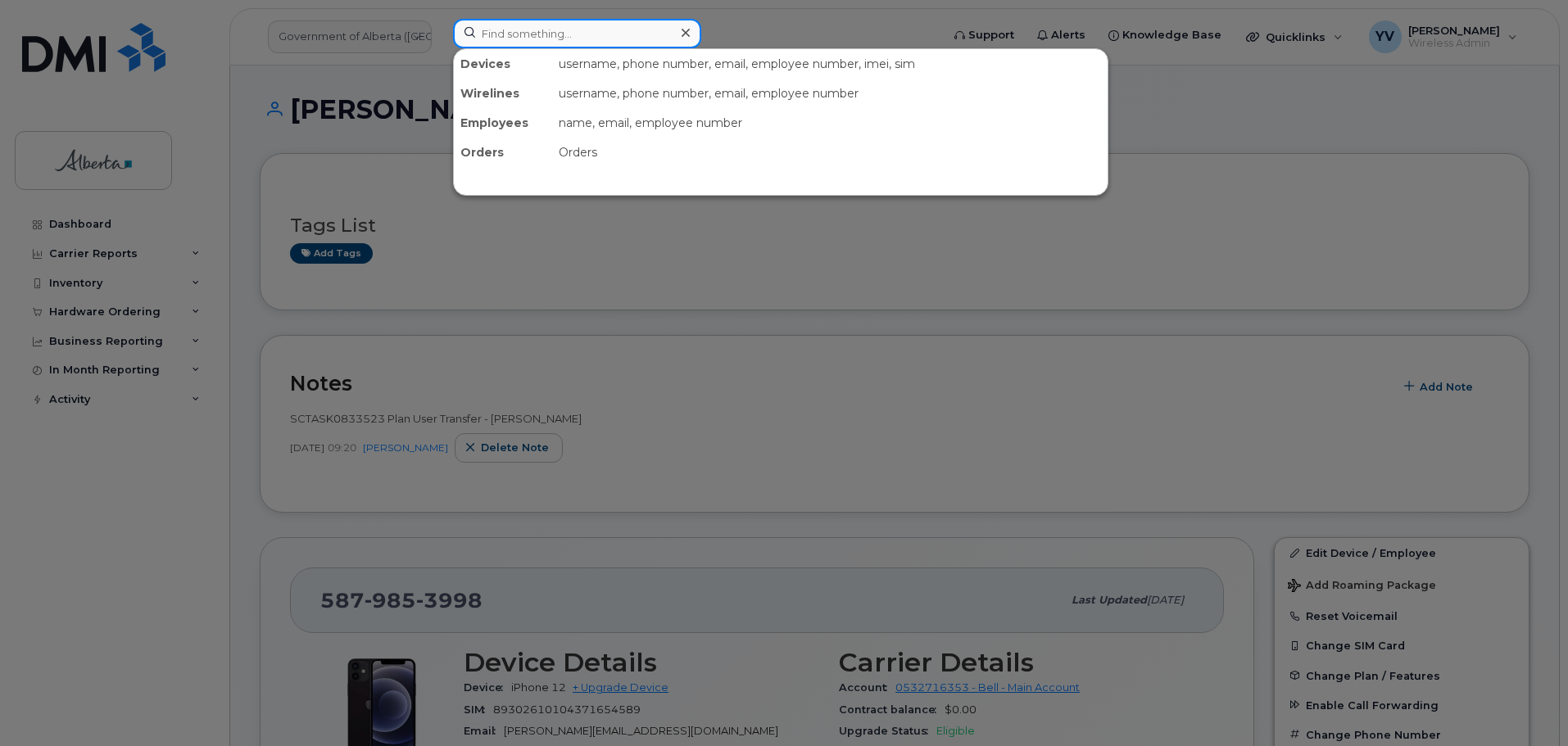
click at [486, 31] on input at bounding box center [577, 33] width 248 height 30
paste input "5879893507"
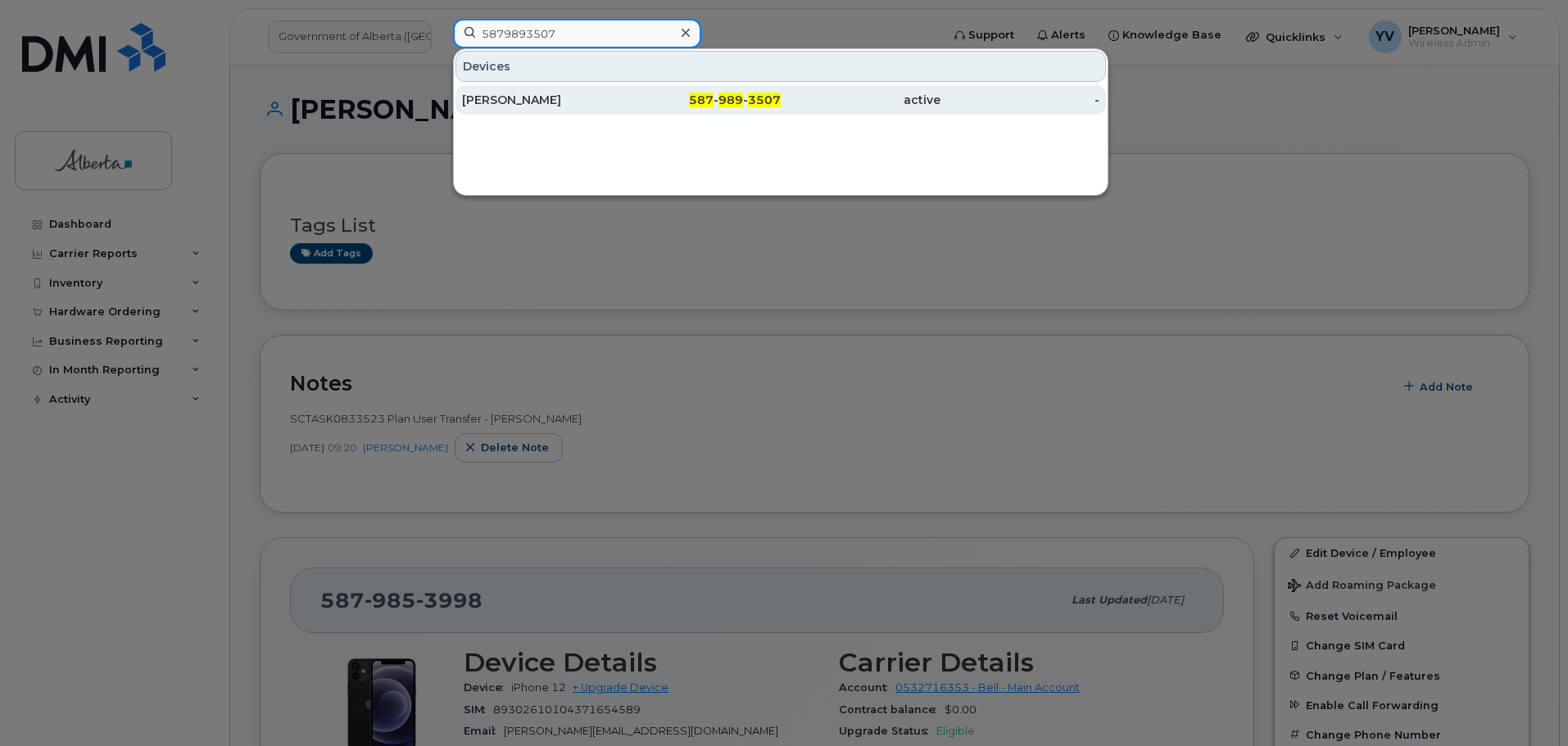
type input "5879893507"
click at [748, 100] on span "3507" at bounding box center [764, 100] width 33 height 14
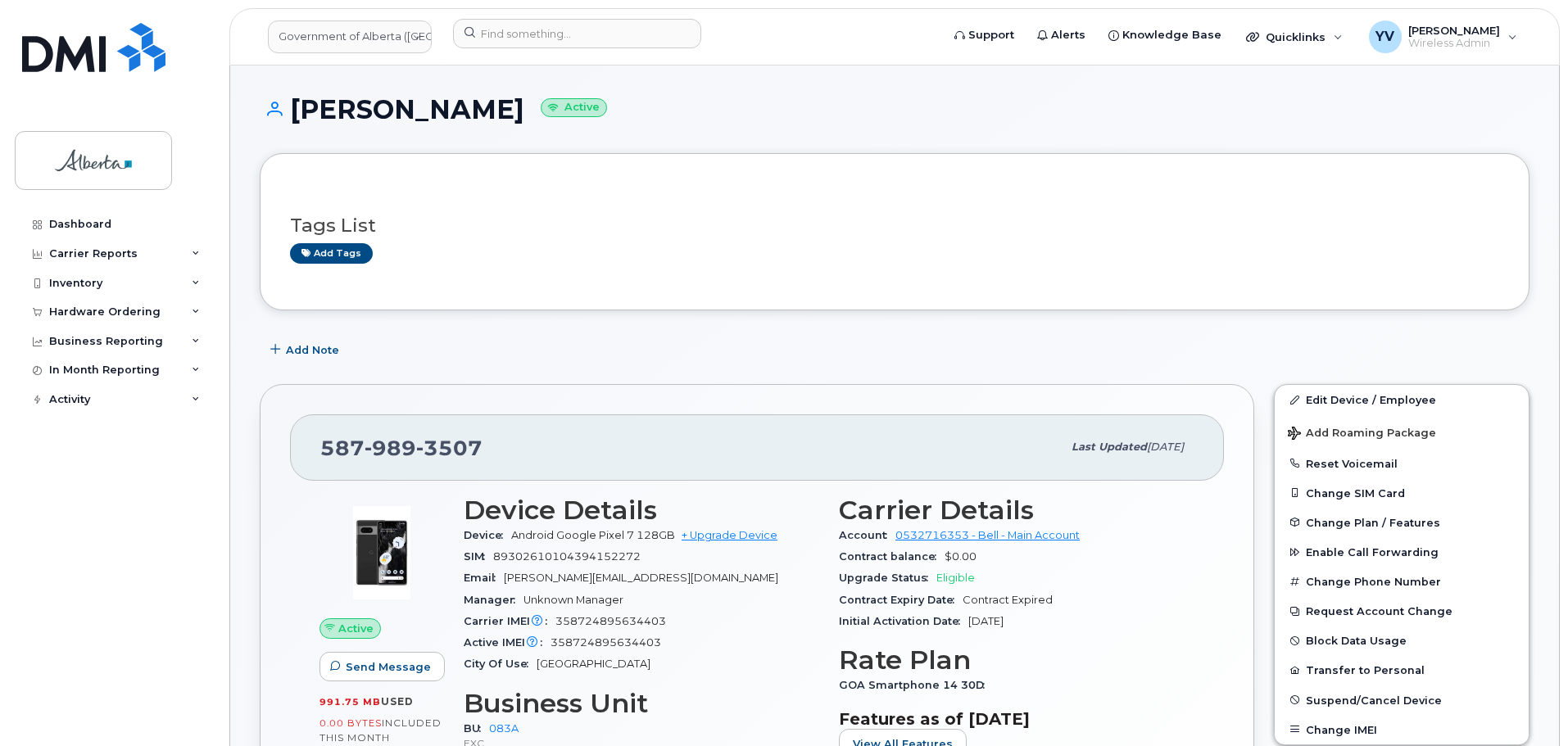
click at [300, 673] on div "Active Send Message 991.75 MB  used 0.00 Bytes  included this month Device Deta…" at bounding box center [757, 692] width 934 height 424
drag, startPoint x: 633, startPoint y: 535, endPoint x: 558, endPoint y: 540, distance: 75.2
click at [558, 540] on span "Android Google Pixel 7 128GB" at bounding box center [593, 535] width 164 height 12
copy span "Google Pixel 7"
drag, startPoint x: 665, startPoint y: 619, endPoint x: 555, endPoint y: 622, distance: 110.0
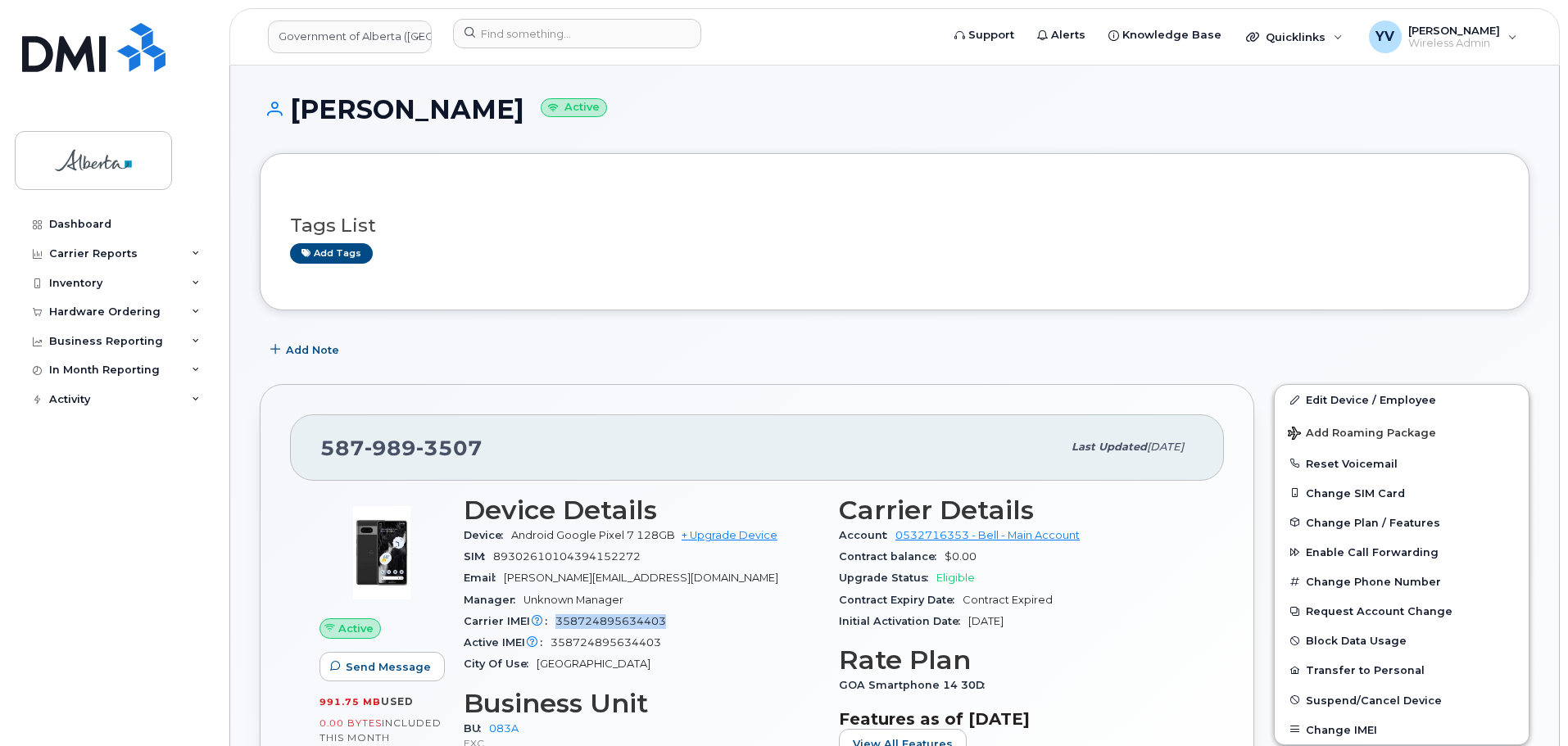
click at [555, 622] on div "Carrier IMEI Carrier IMEI is reported during the last billing cycle or change o…" at bounding box center [641, 622] width 355 height 21
copy span "358724895634403"
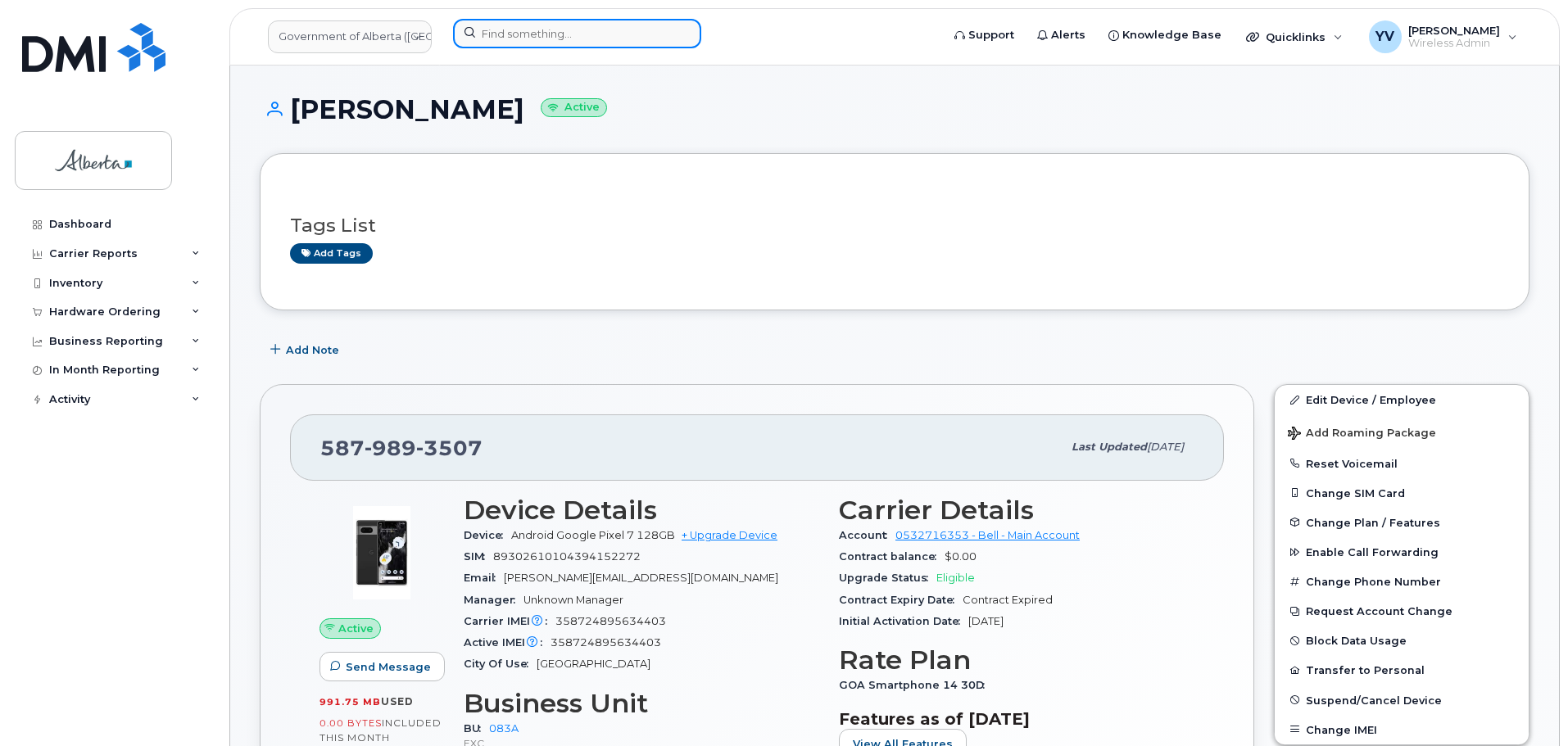
click at [499, 31] on input at bounding box center [577, 33] width 248 height 30
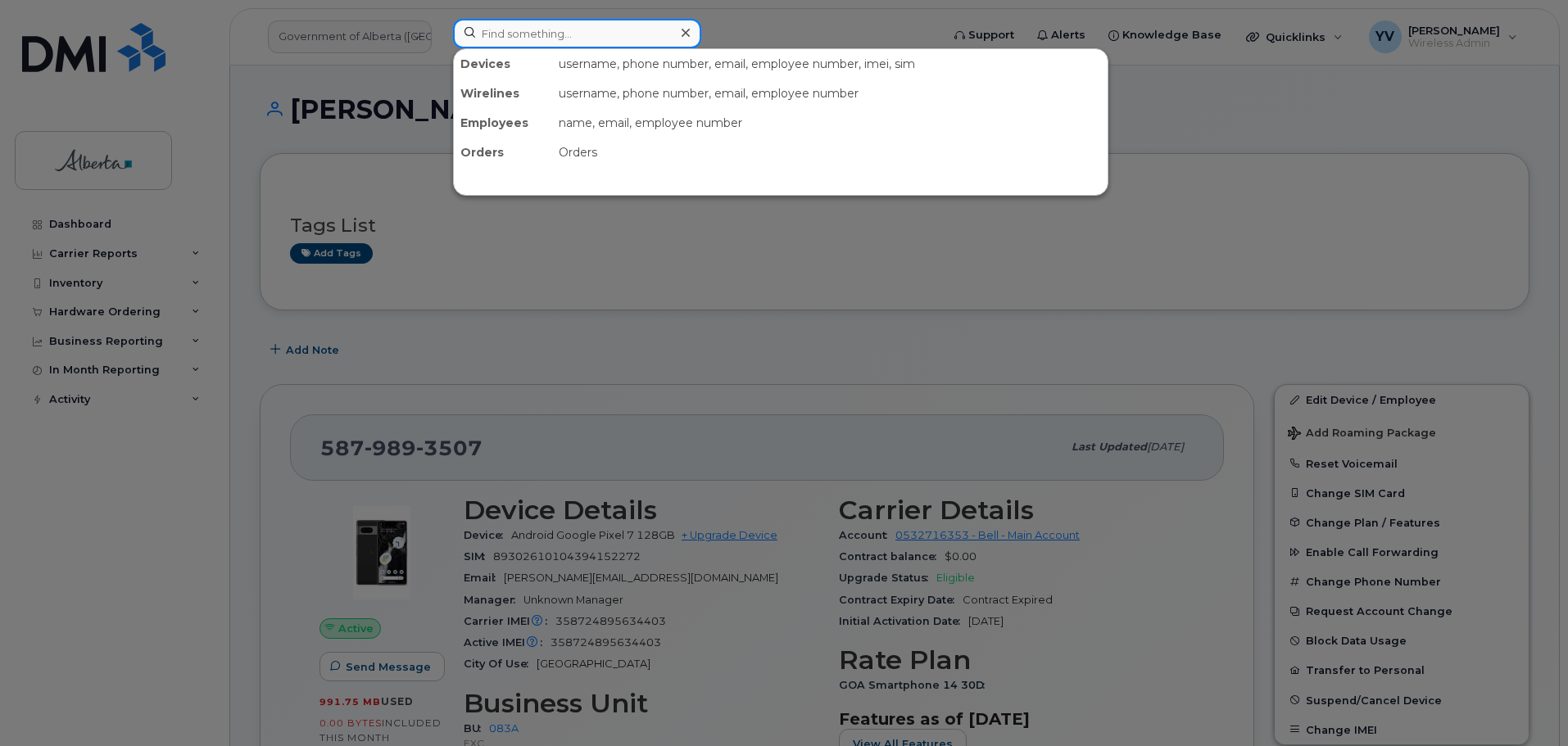
paste input "Nolan M Brown"
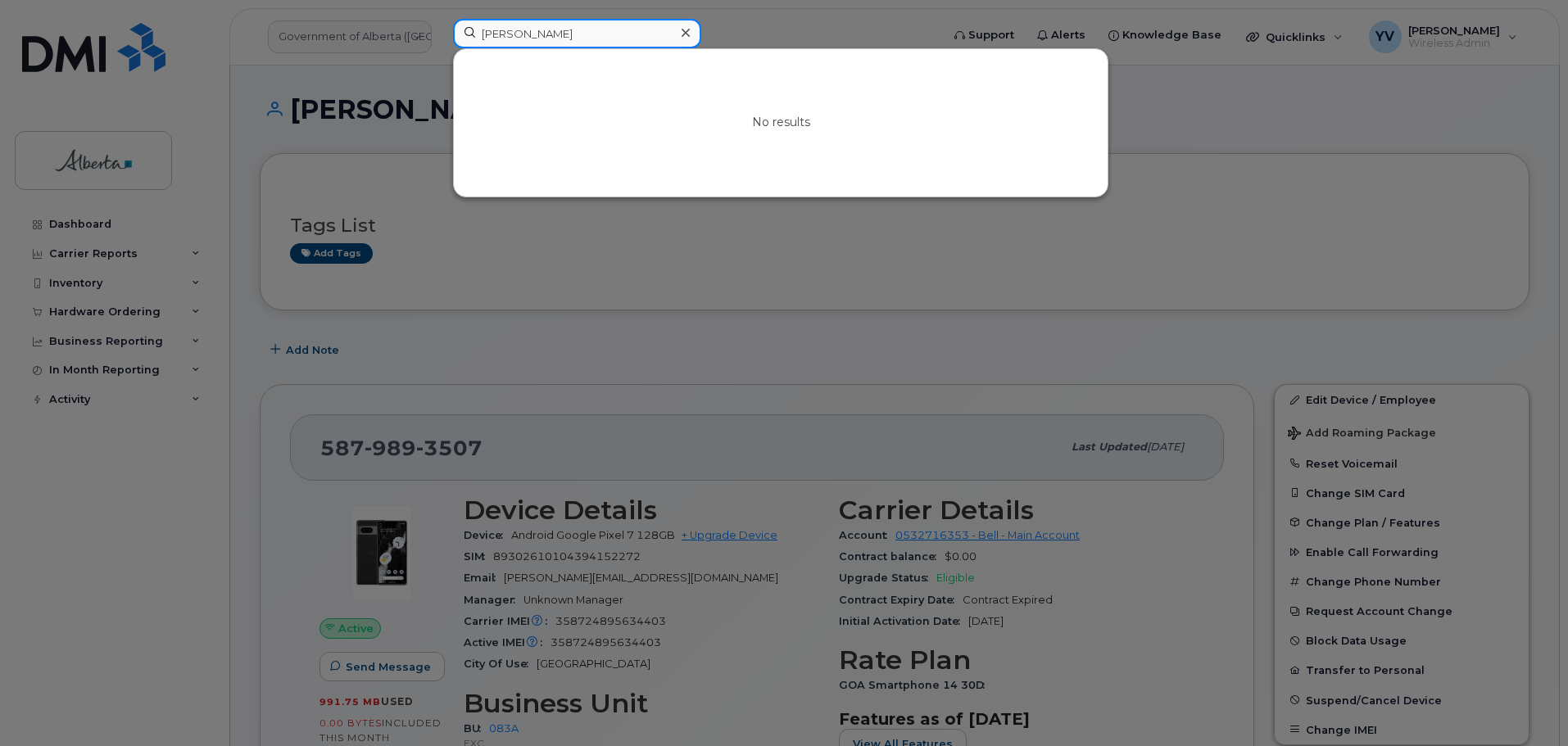
type input "Nolan M Brown"
click at [1247, 248] on div at bounding box center [784, 373] width 1568 height 746
